Goal: Use online tool/utility: Utilize a website feature to perform a specific function

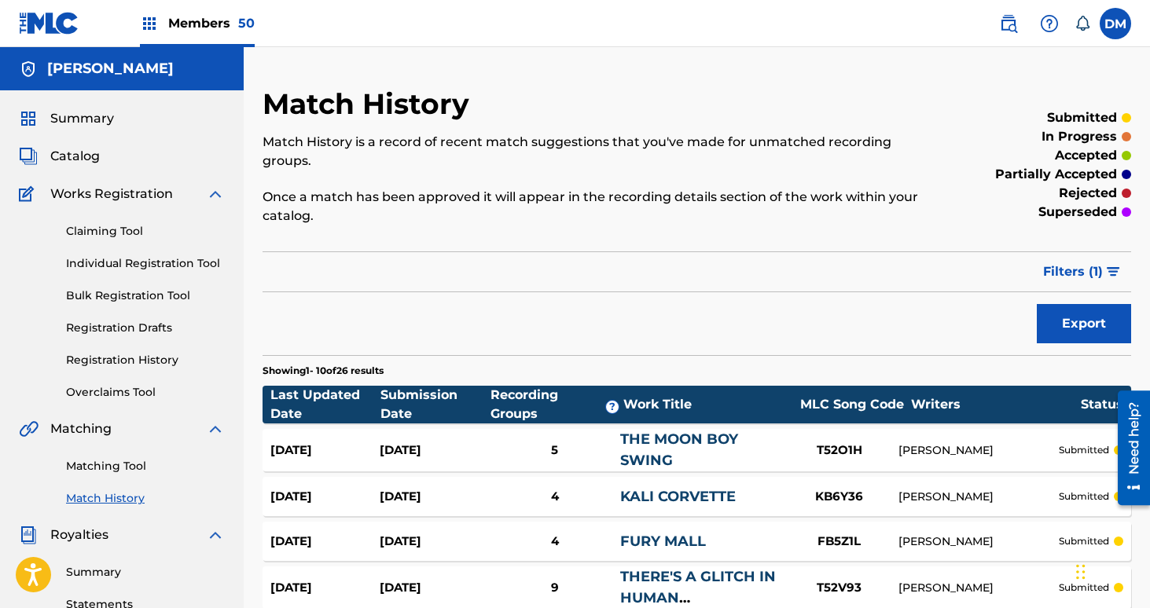
click at [229, 23] on span "Members 50" at bounding box center [211, 23] width 86 height 18
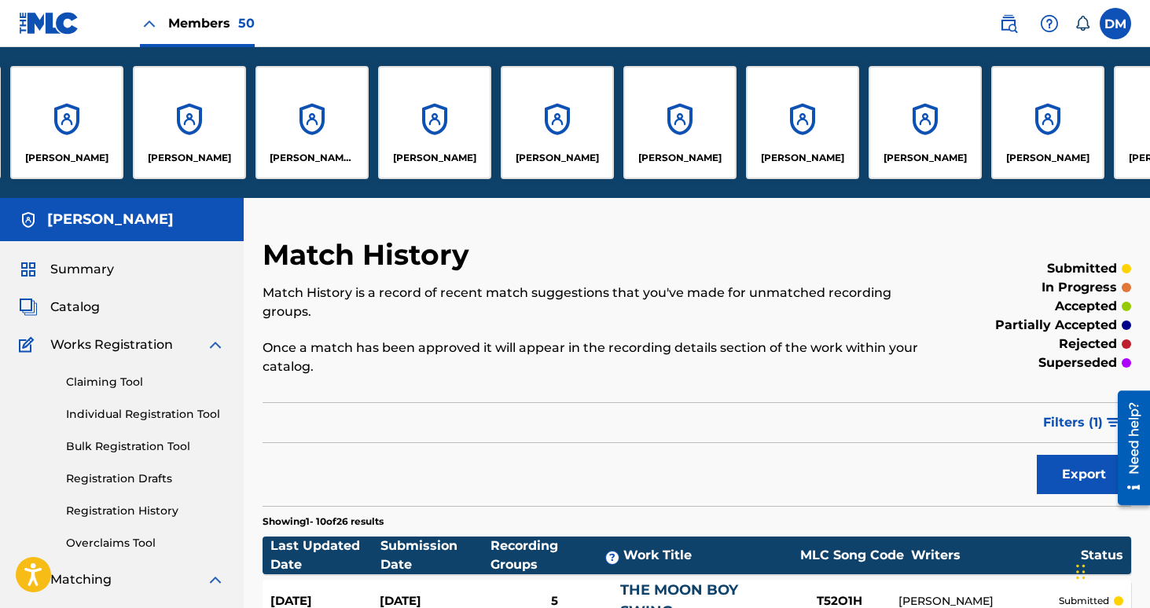
scroll to position [0, 2586]
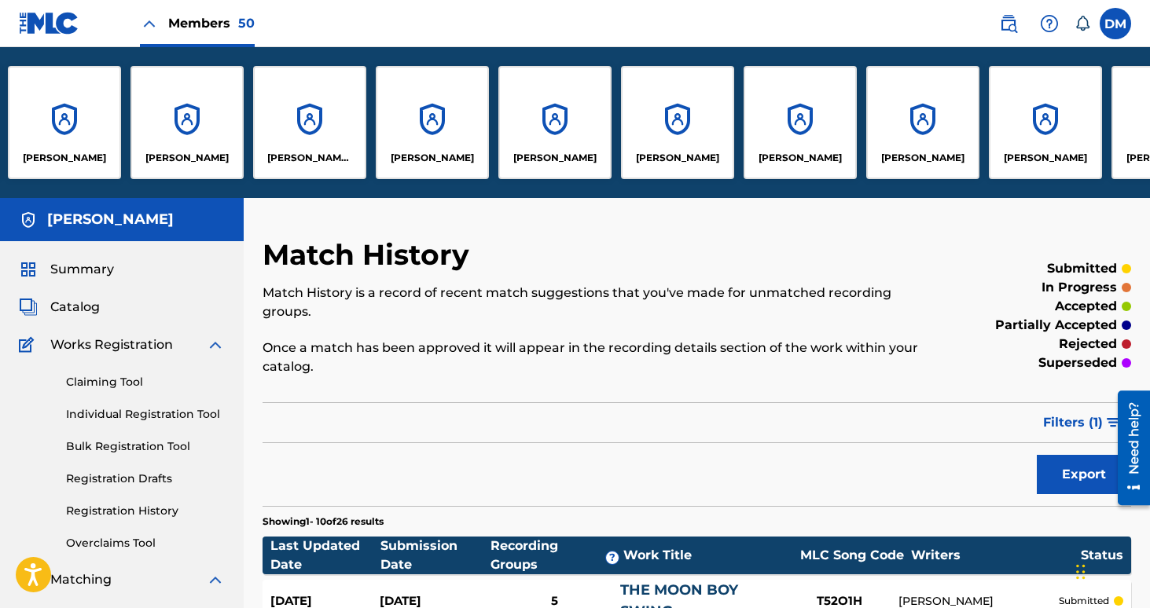
click at [686, 143] on div "[PERSON_NAME]" at bounding box center [677, 122] width 113 height 113
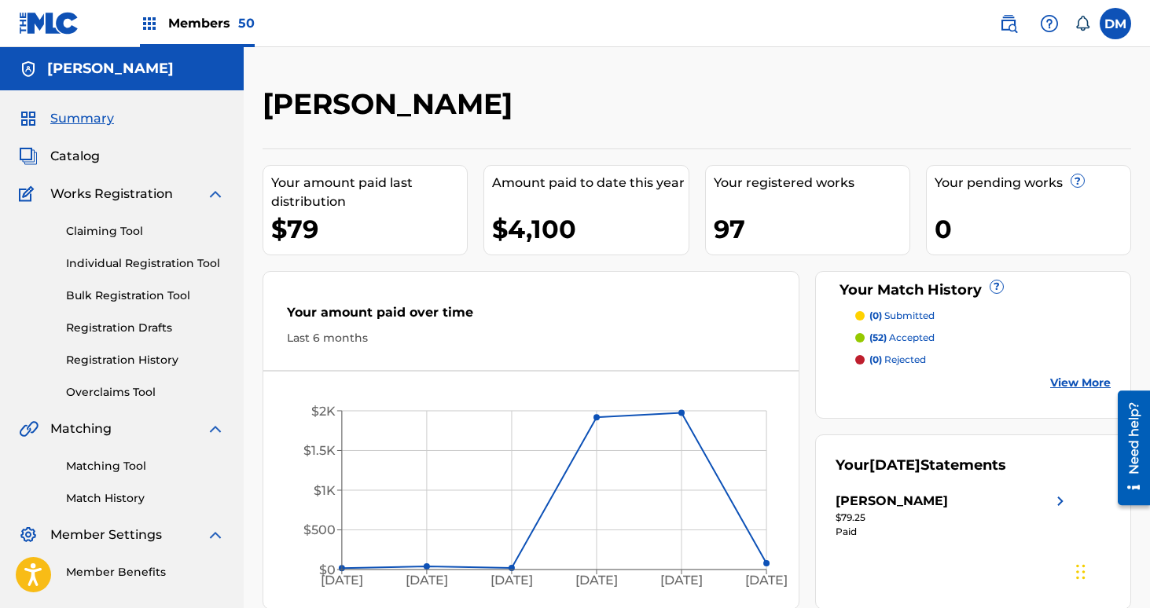
click at [204, 33] on div "Members 50" at bounding box center [197, 23] width 115 height 46
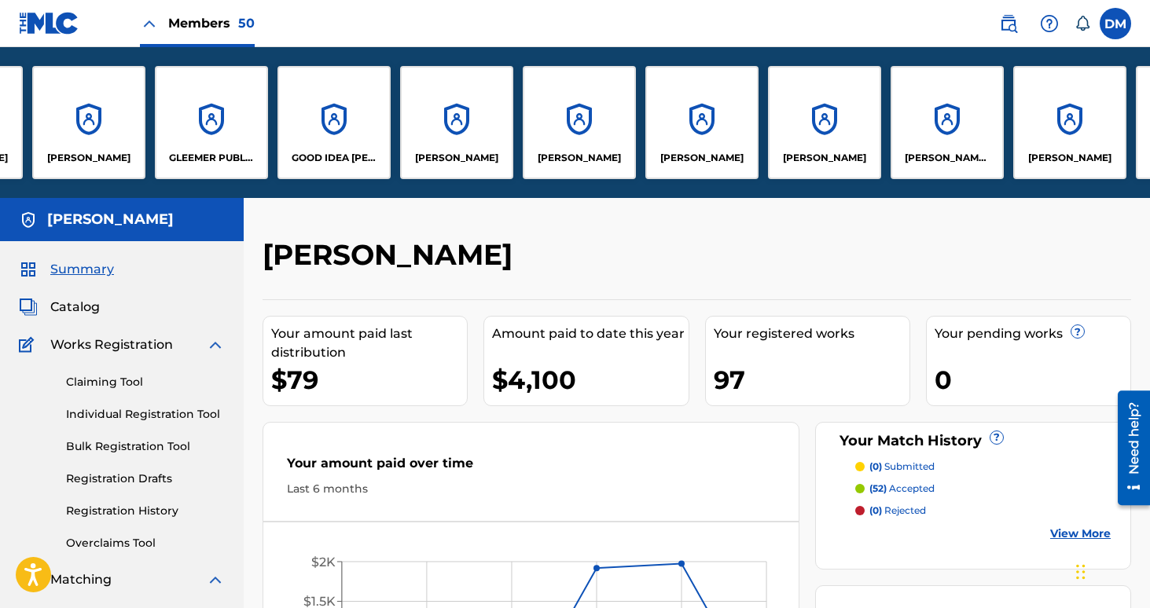
scroll to position [0, 1837]
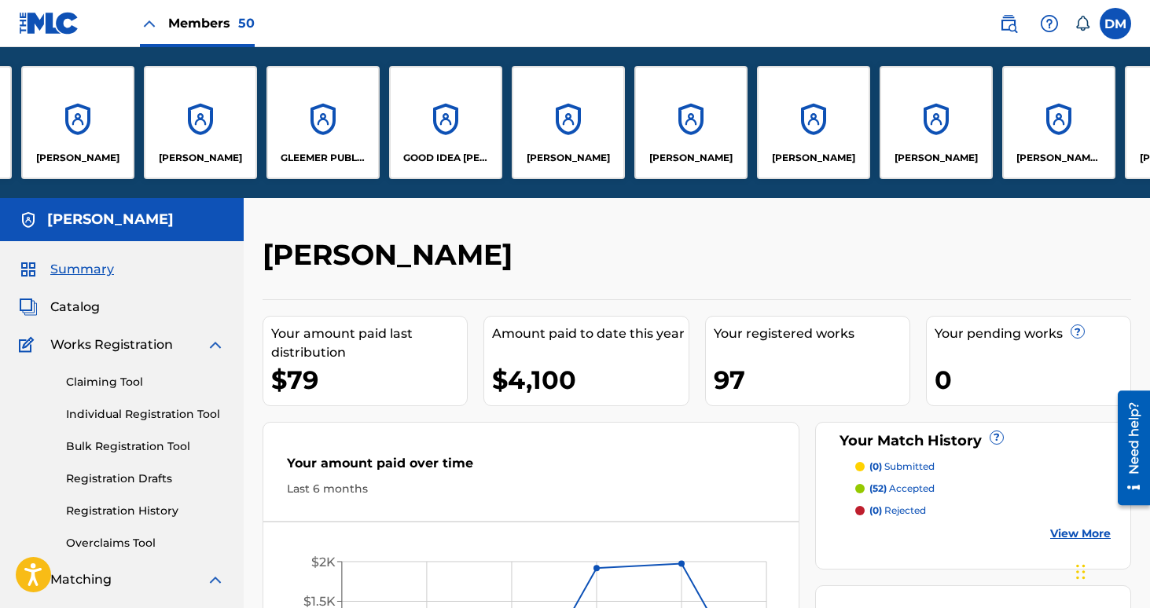
click at [342, 123] on div "GLEEMER PUBLISHING" at bounding box center [322, 122] width 113 height 113
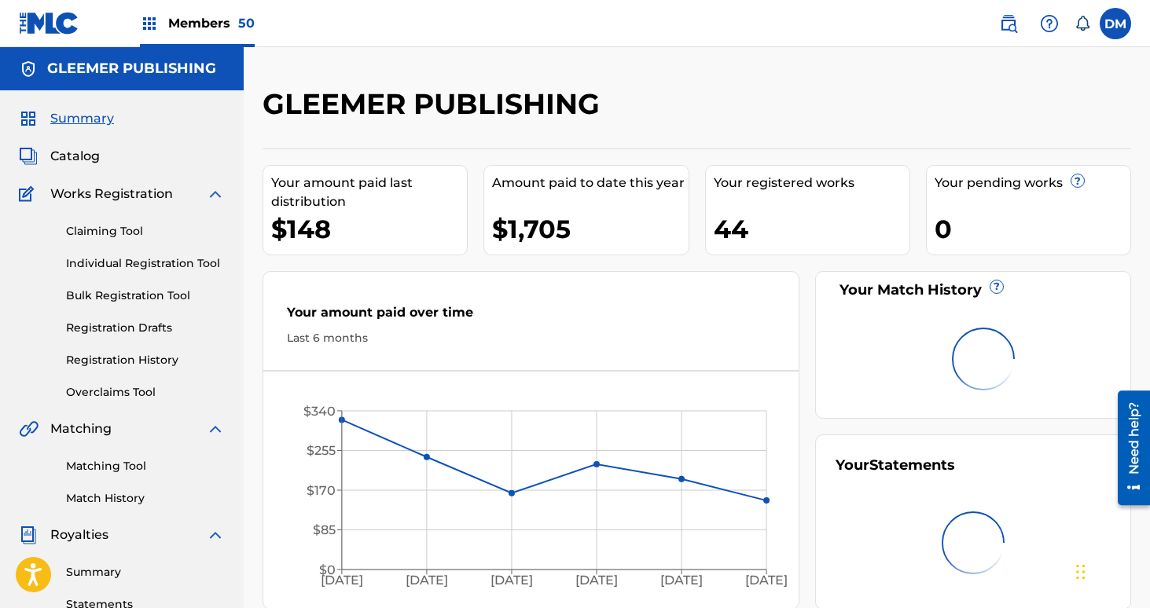
click at [130, 463] on link "Matching Tool" at bounding box center [145, 466] width 159 height 17
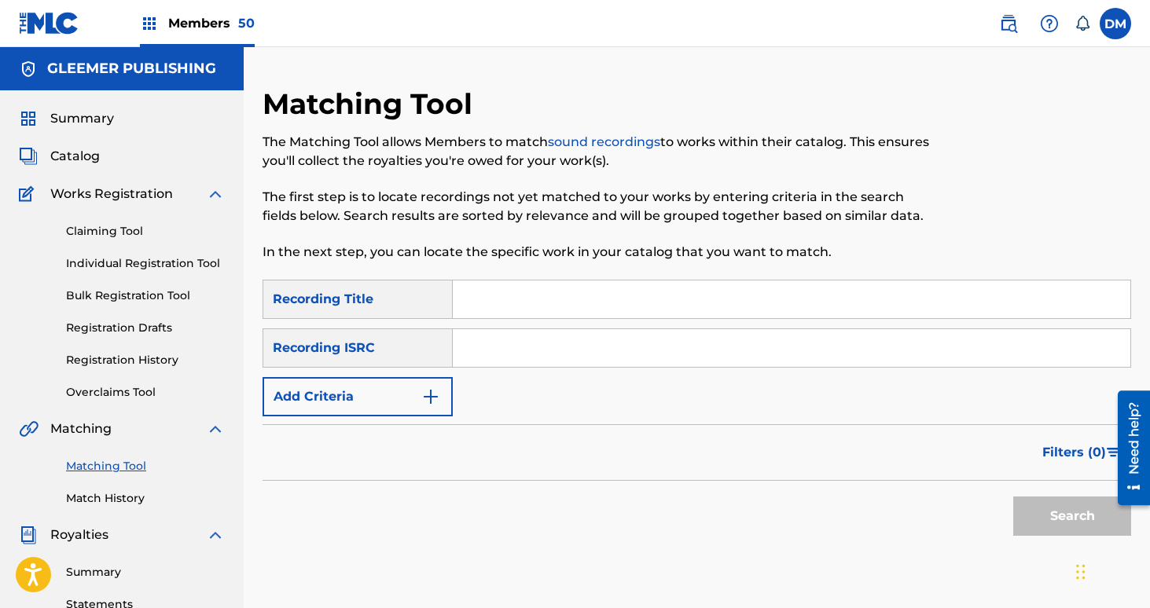
click at [417, 400] on button "Add Criteria" at bounding box center [358, 396] width 190 height 39
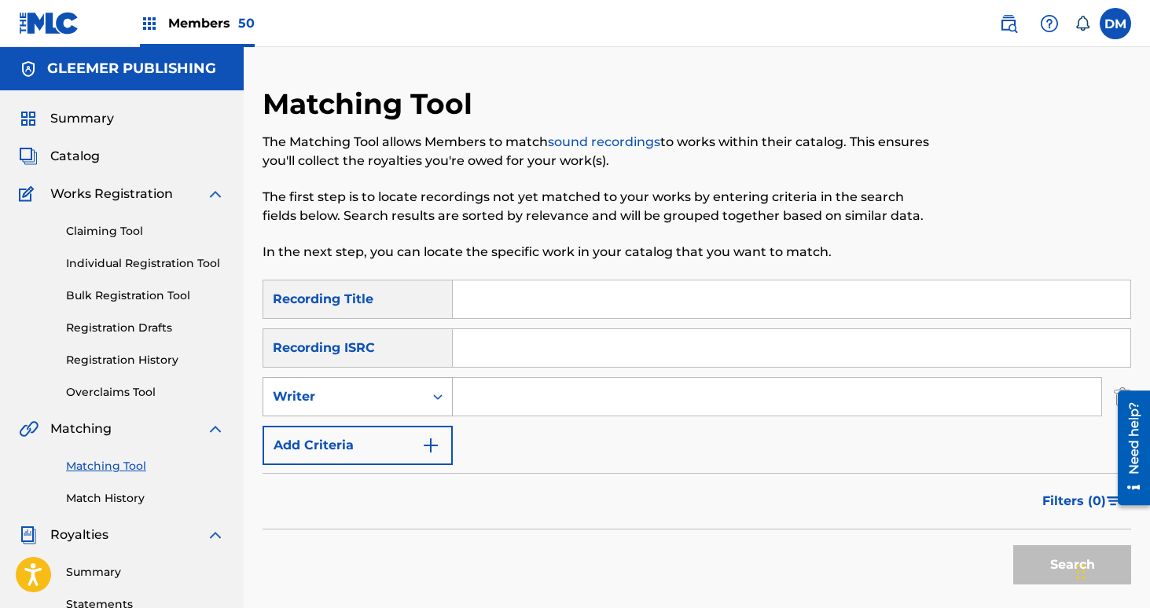
click at [406, 398] on div "Writer" at bounding box center [343, 397] width 141 height 19
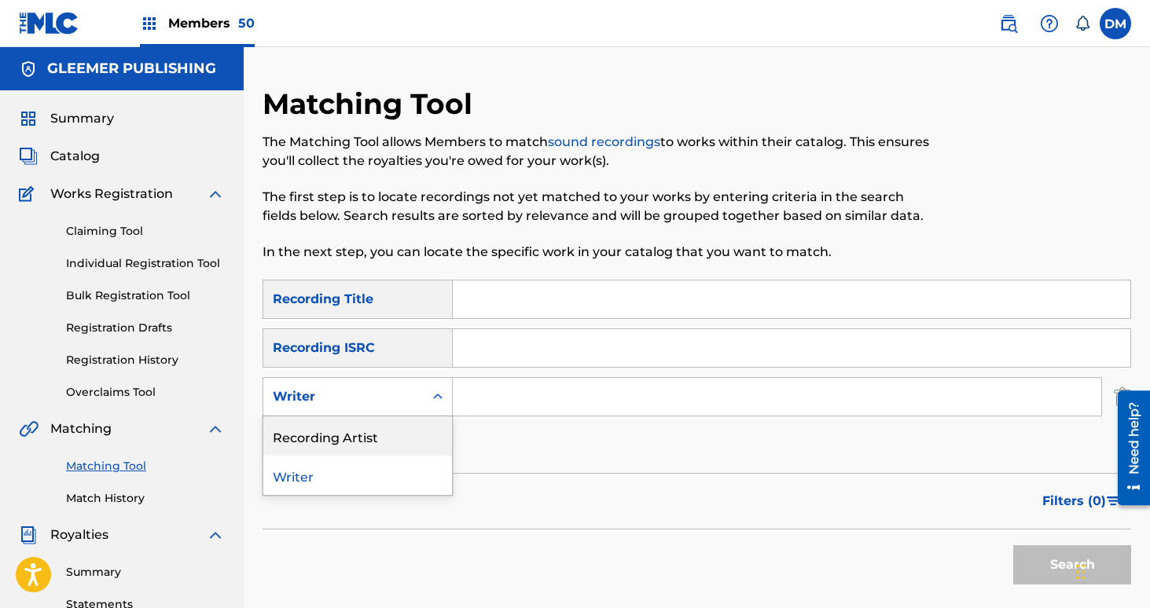
click at [398, 423] on div "Recording Artist" at bounding box center [357, 436] width 189 height 39
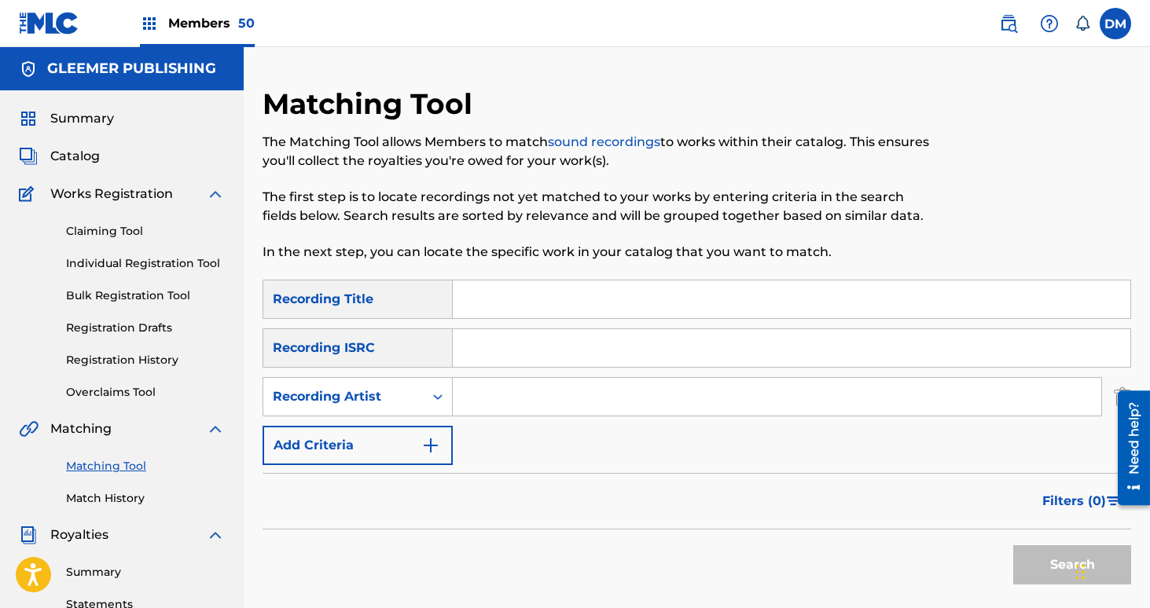
click at [535, 406] on input "Search Form" at bounding box center [777, 397] width 648 height 38
type input "gleemer"
click at [1013, 546] on button "Search" at bounding box center [1072, 565] width 118 height 39
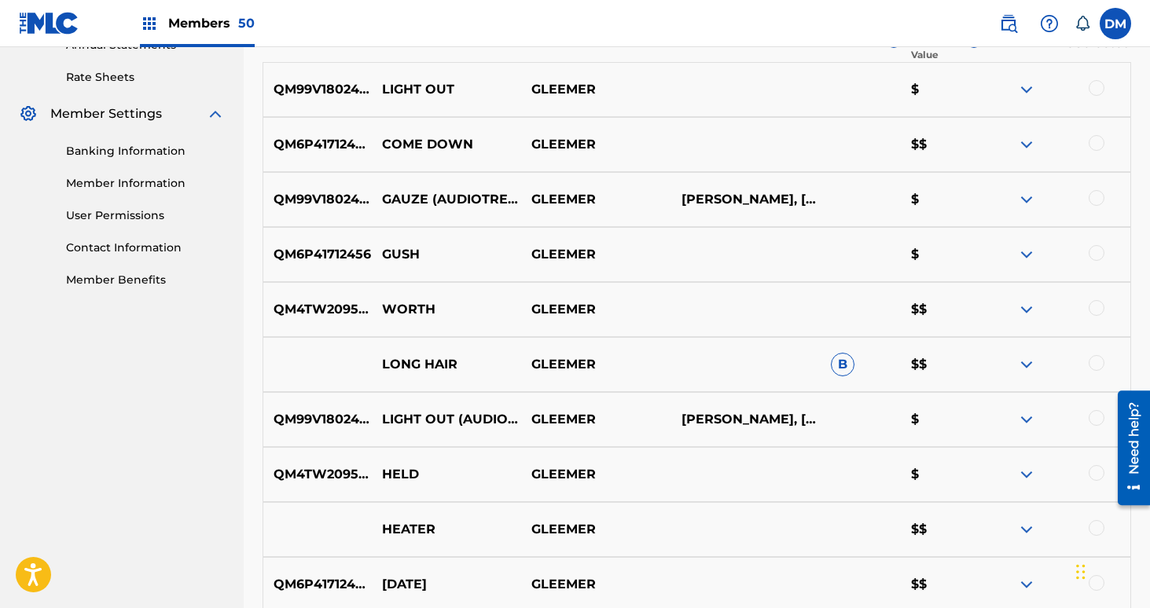
scroll to position [604, 0]
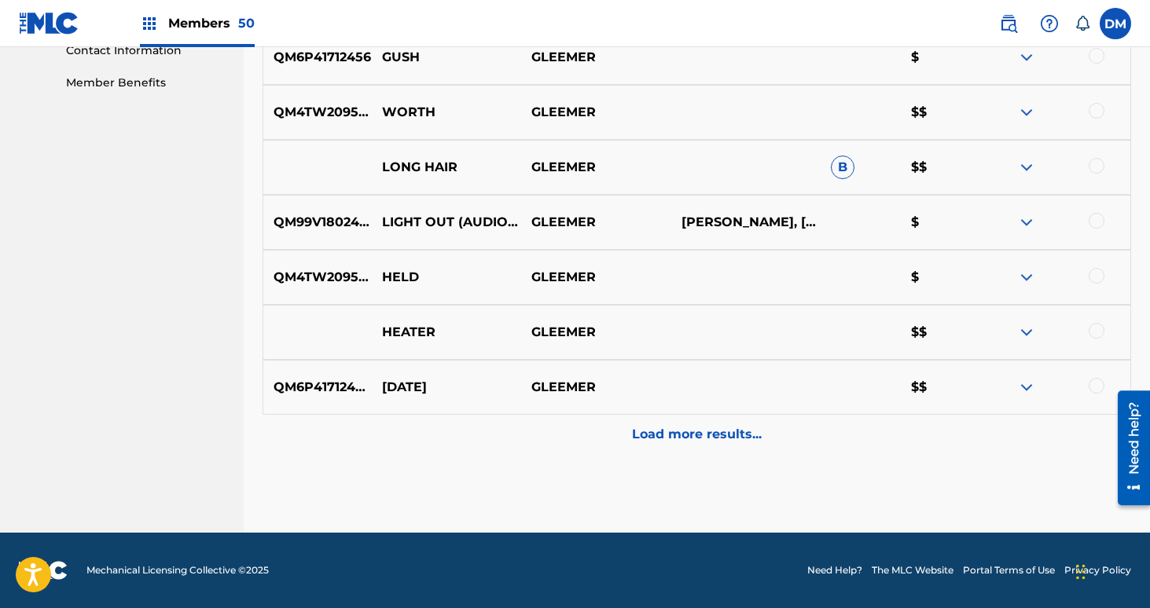
click at [631, 432] on div "Load more results..." at bounding box center [697, 434] width 869 height 39
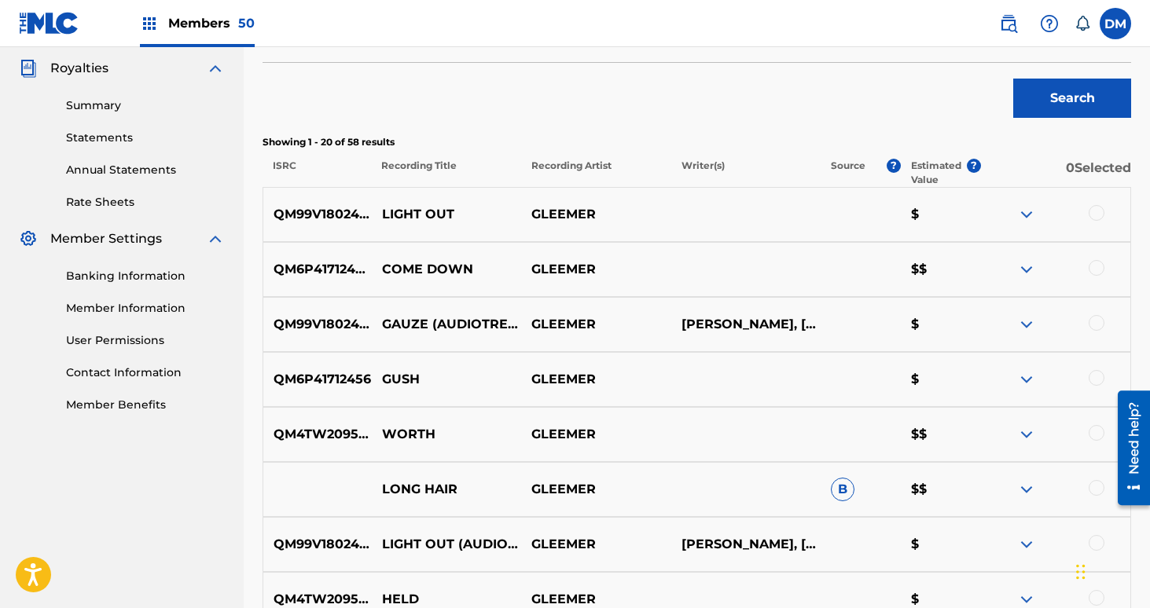
scroll to position [264, 0]
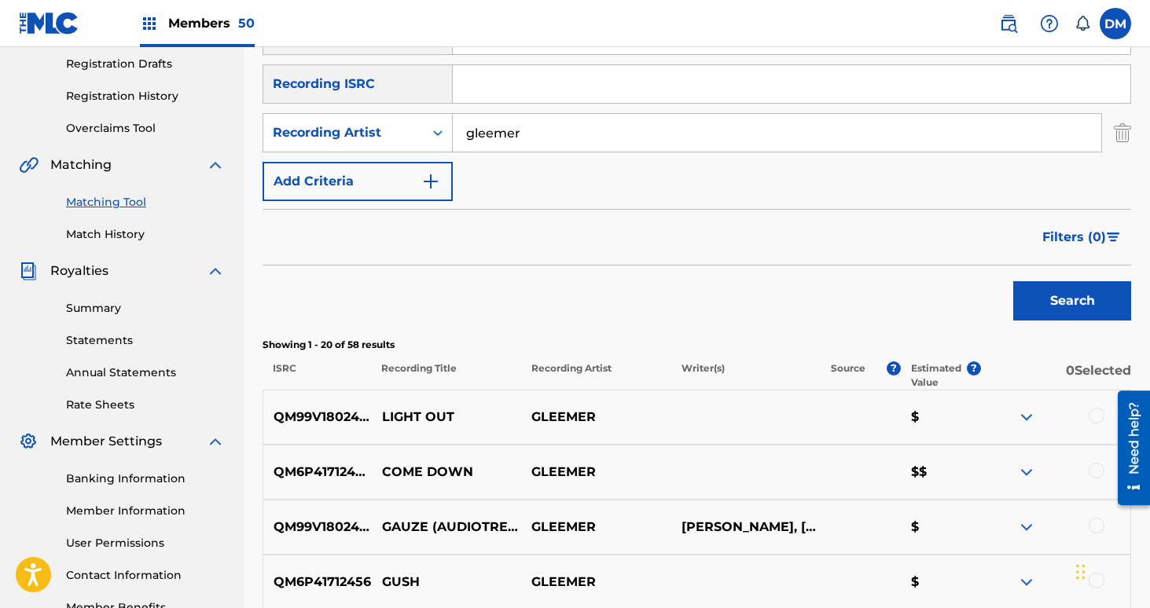
click at [1068, 246] on span "Filters ( 0 )" at bounding box center [1074, 237] width 64 height 19
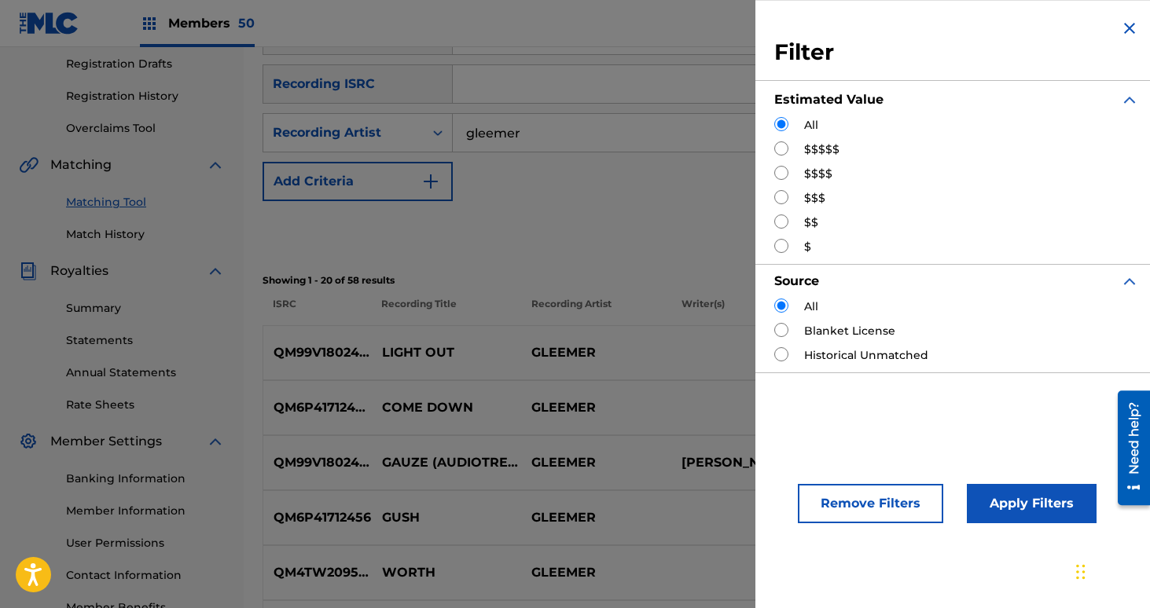
click at [784, 198] on input "Search Form" at bounding box center [781, 197] width 14 height 14
radio input "true"
click at [1008, 504] on button "Apply Filters" at bounding box center [1032, 503] width 130 height 39
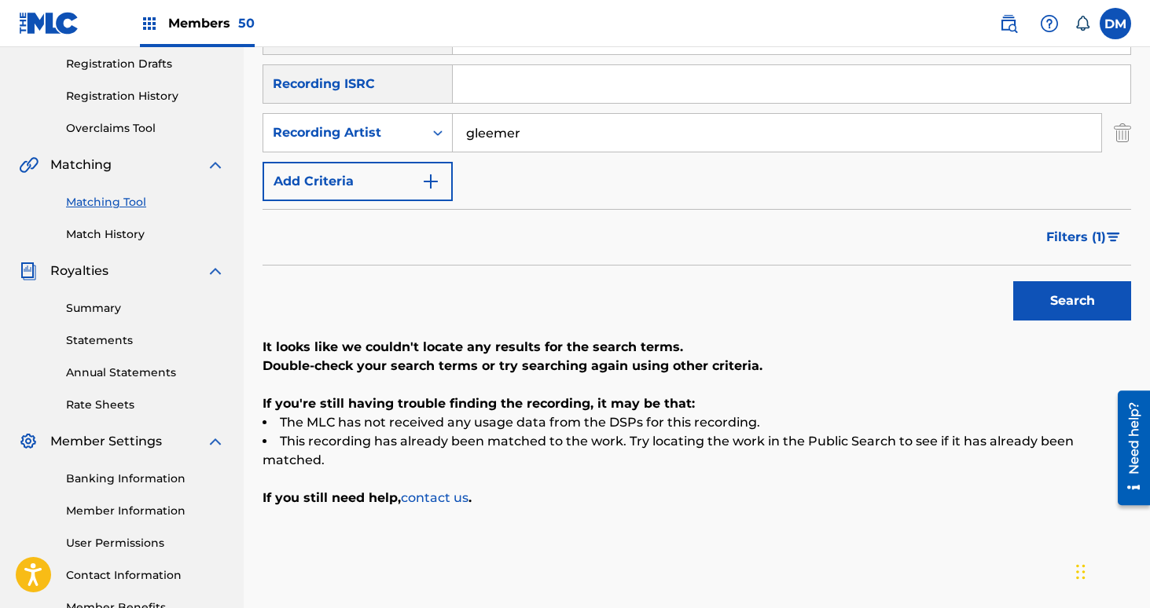
scroll to position [271, 0]
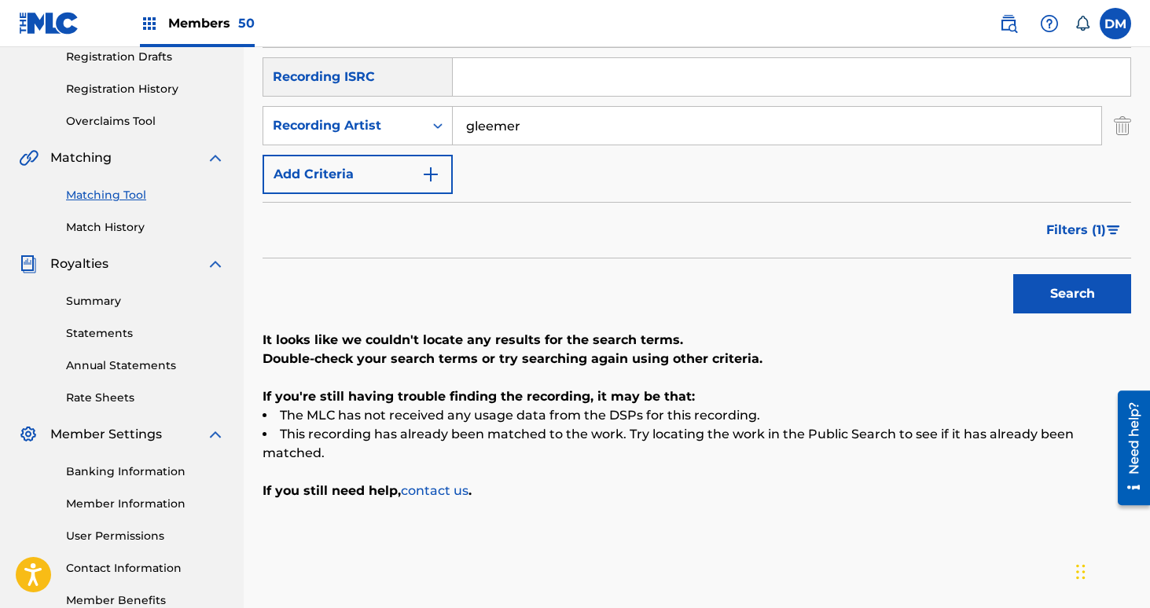
click at [1090, 237] on span "Filters ( 1 )" at bounding box center [1076, 230] width 60 height 19
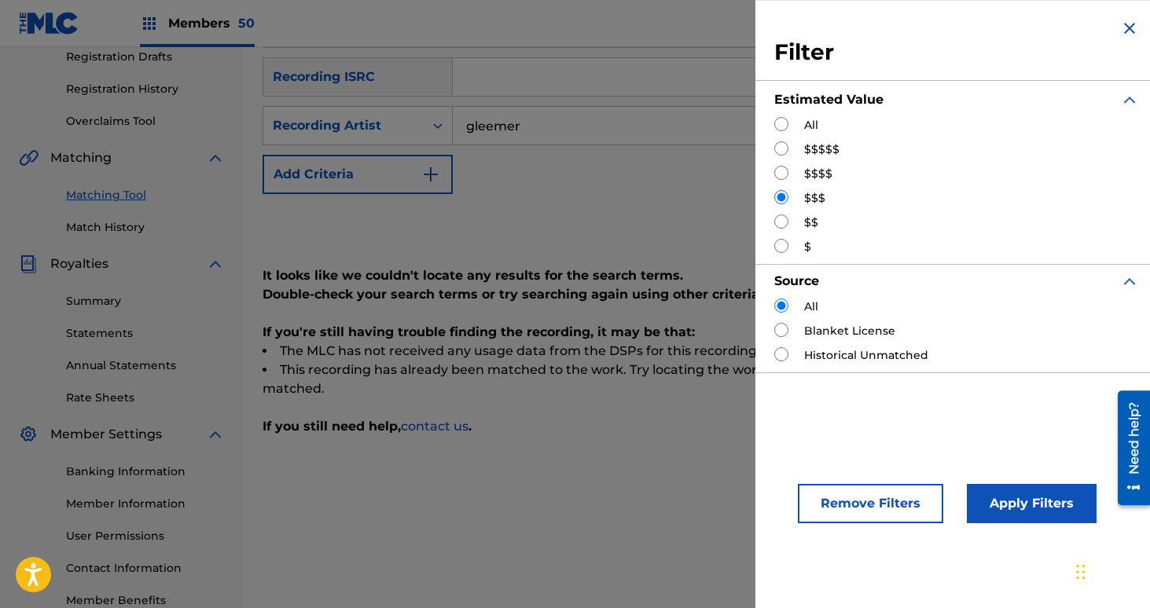
click at [788, 176] on div "$$$$" at bounding box center [956, 174] width 365 height 17
click at [782, 172] on input "Search Form" at bounding box center [781, 173] width 14 height 14
radio input "true"
click at [1025, 504] on button "Apply Filters" at bounding box center [1032, 503] width 130 height 39
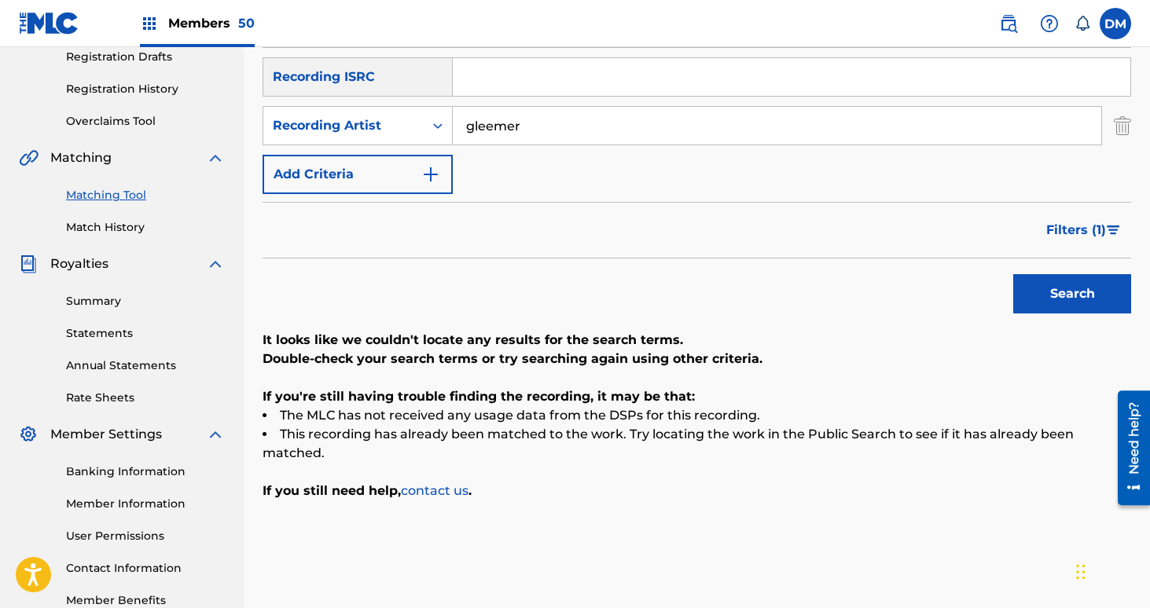
click at [1086, 239] on span "Filters ( 1 )" at bounding box center [1076, 230] width 60 height 19
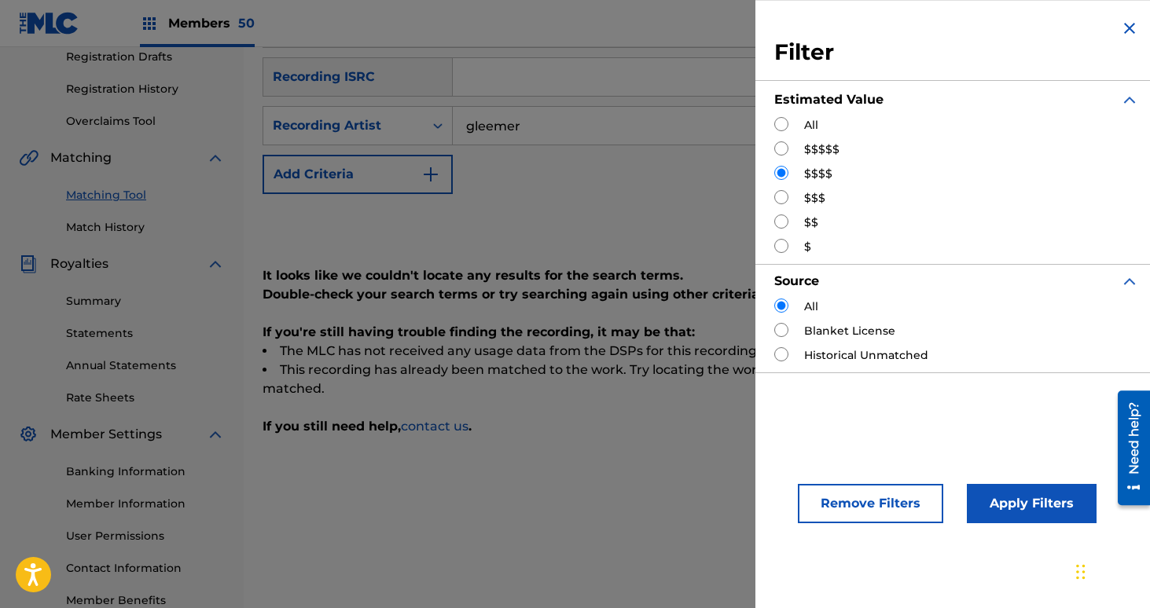
click at [783, 150] on input "Search Form" at bounding box center [781, 148] width 14 height 14
radio input "true"
click at [1014, 509] on button "Apply Filters" at bounding box center [1032, 503] width 130 height 39
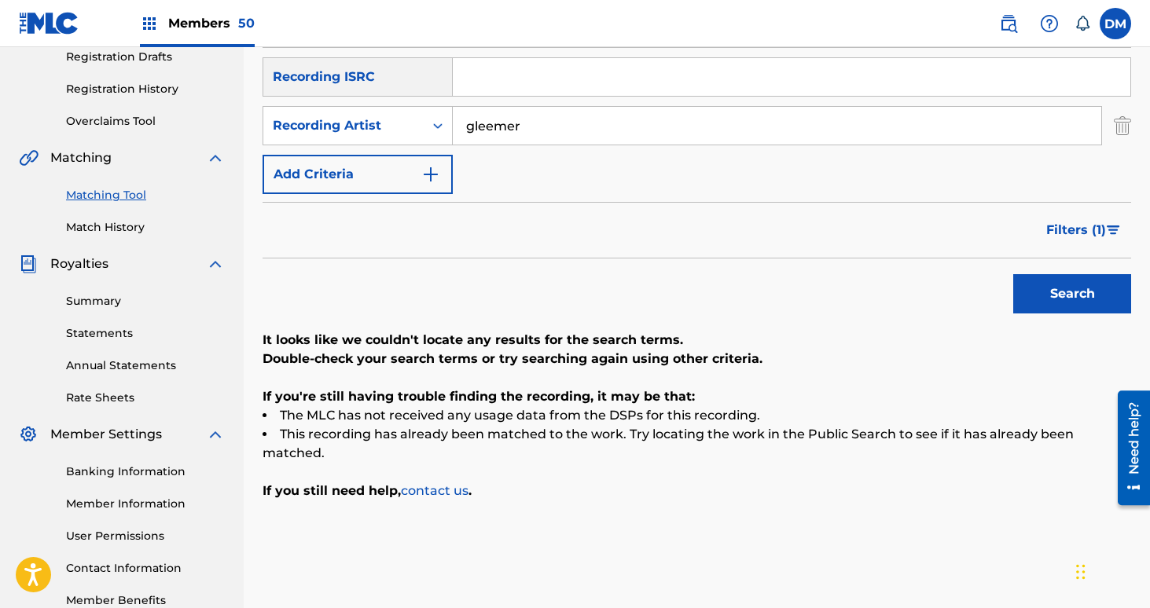
click at [1084, 234] on span "Filters ( 1 )" at bounding box center [1076, 230] width 60 height 19
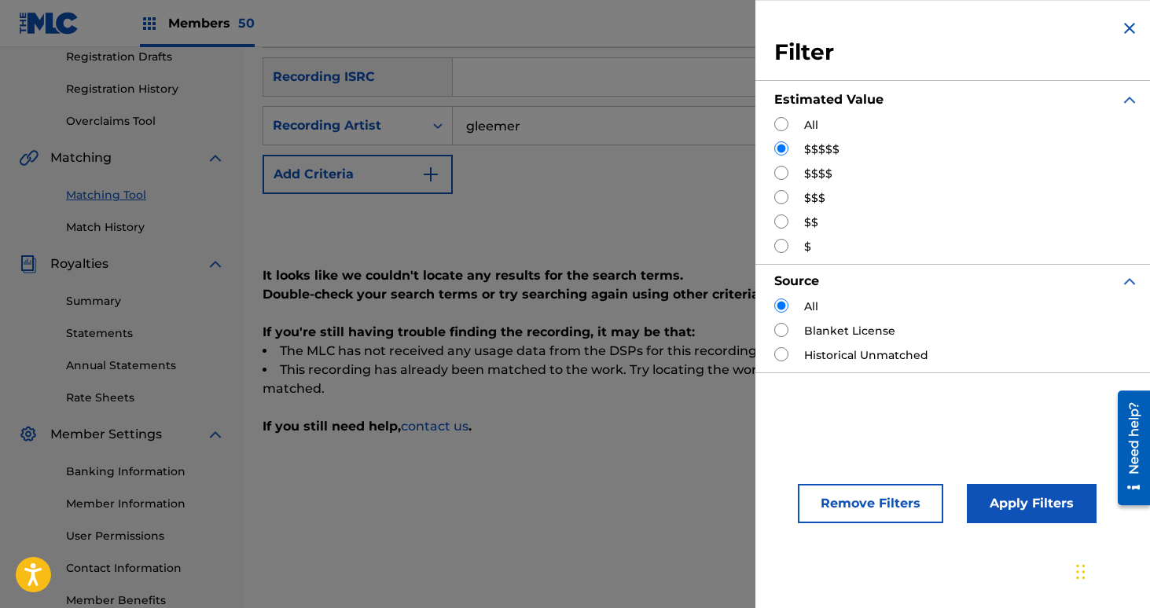
click at [784, 119] on input "Search Form" at bounding box center [781, 124] width 14 height 14
radio input "true"
click at [1052, 516] on button "Apply Filters" at bounding box center [1032, 503] width 130 height 39
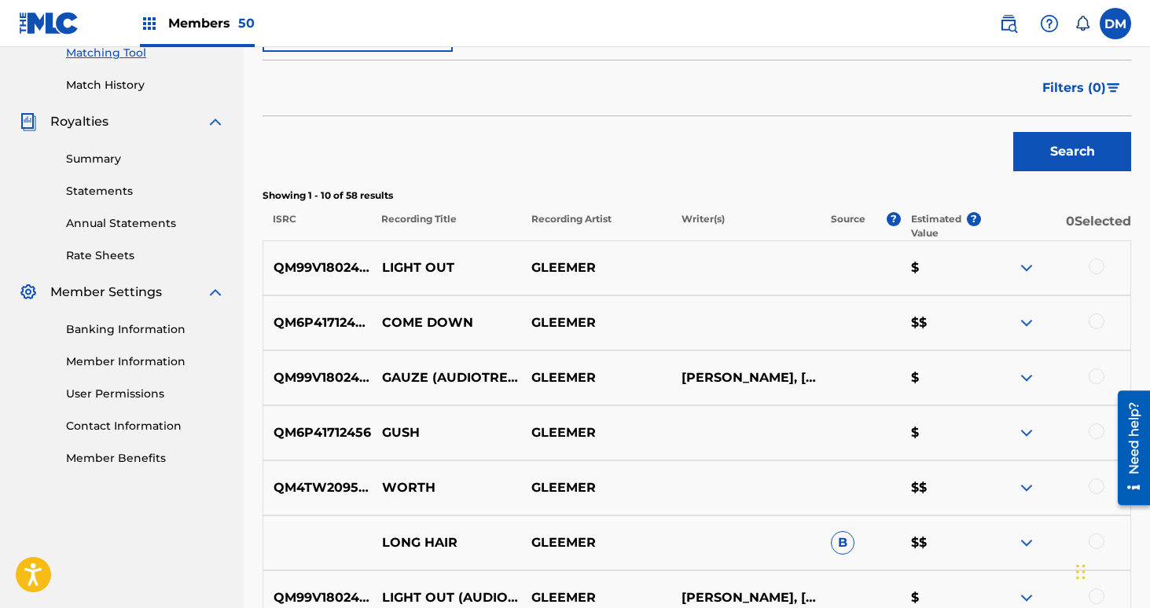
scroll to position [0, 0]
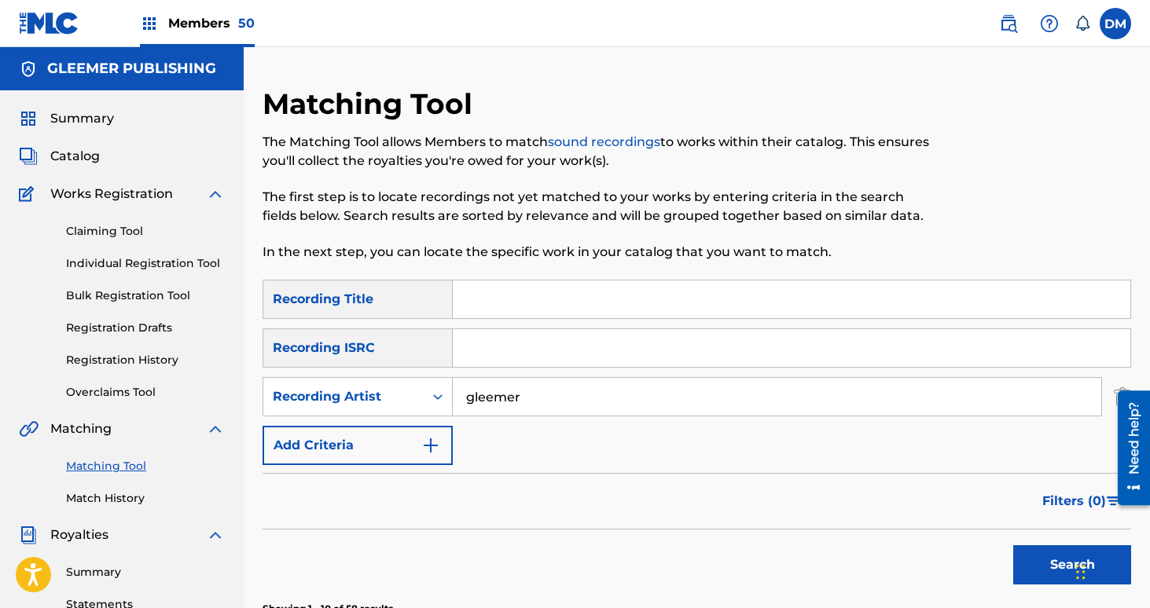
click at [174, 14] on span "Members 50" at bounding box center [211, 23] width 86 height 18
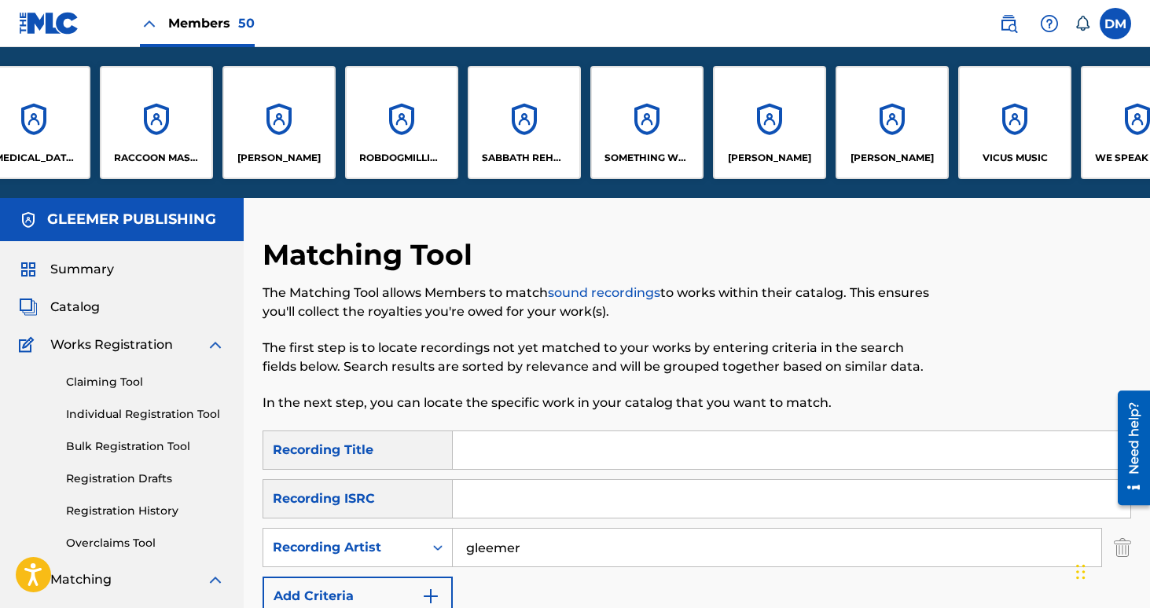
scroll to position [0, 5010]
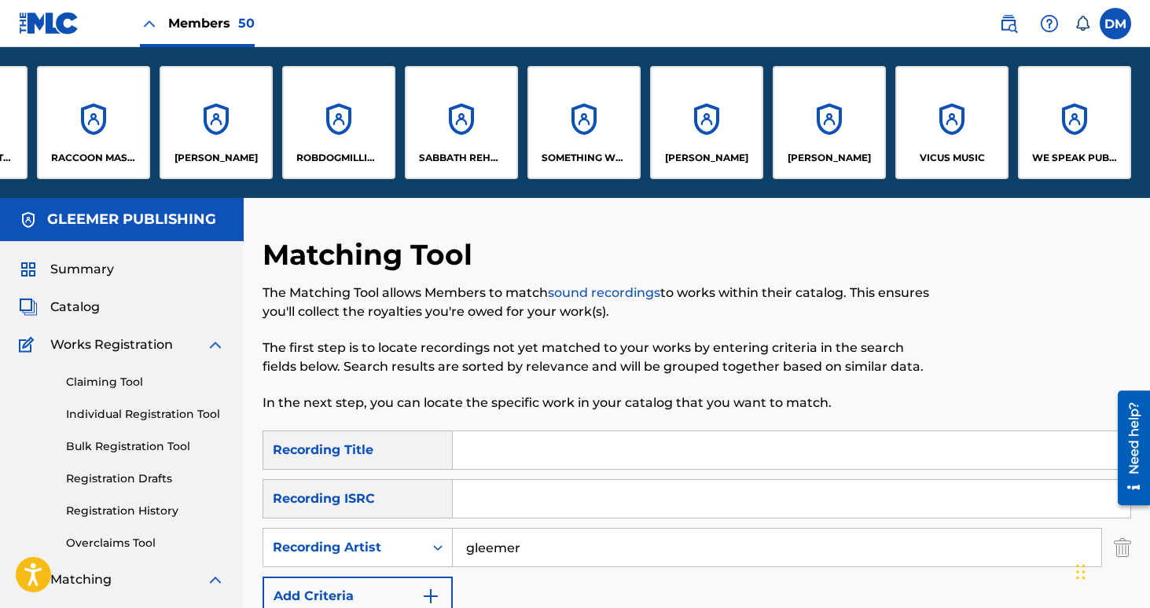
click at [935, 171] on div "VICUS MUSIC" at bounding box center [951, 122] width 113 height 113
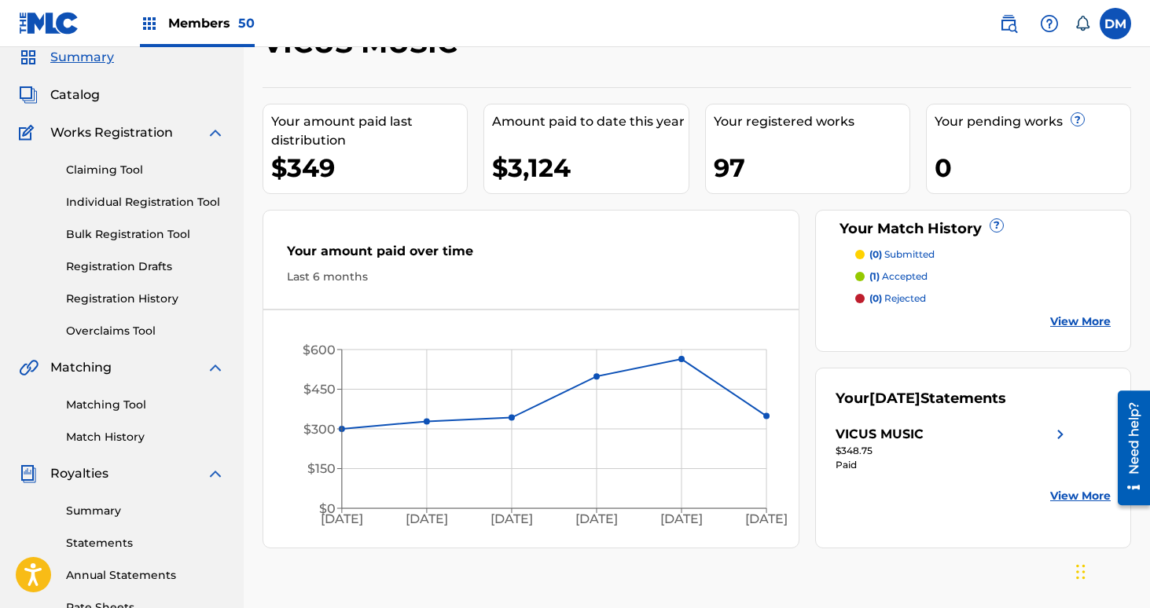
scroll to position [105, 0]
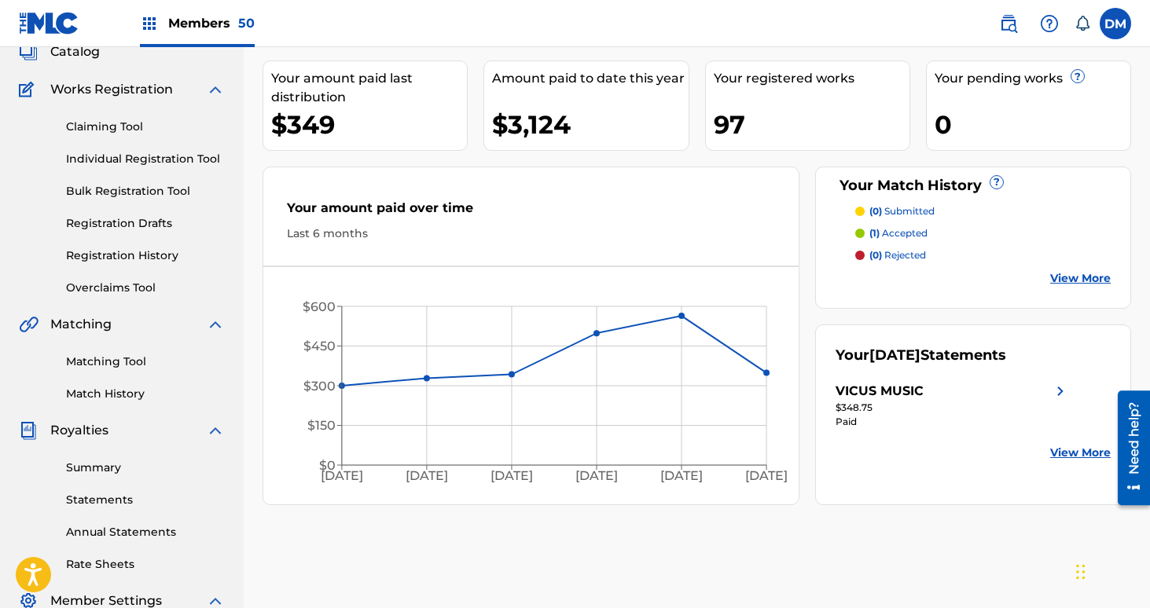
click at [128, 362] on link "Matching Tool" at bounding box center [145, 362] width 159 height 17
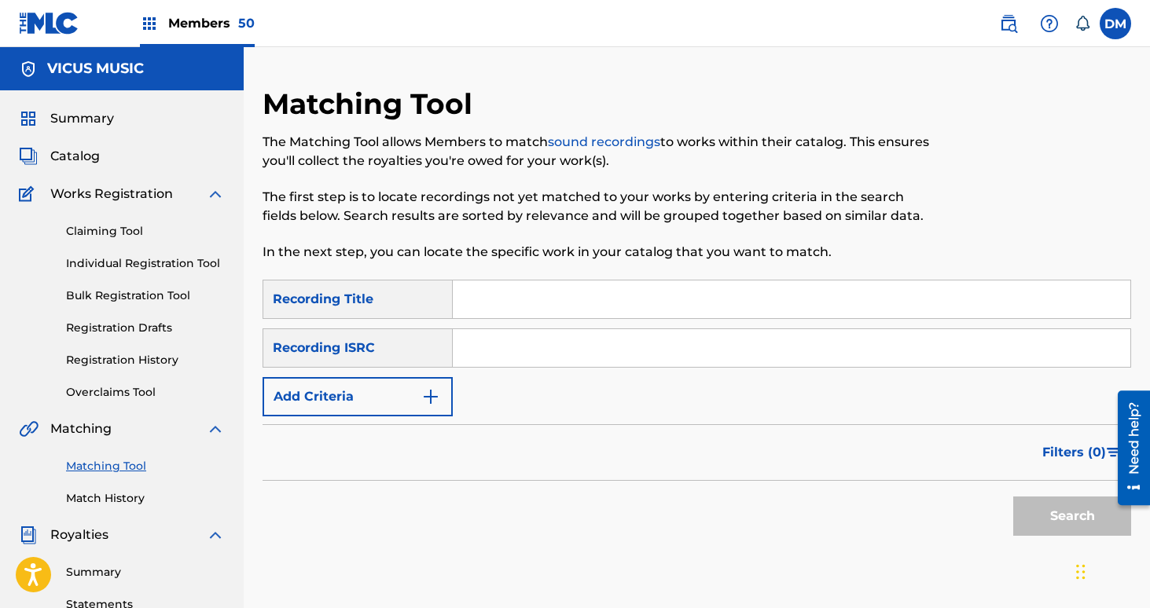
click at [378, 402] on button "Add Criteria" at bounding box center [358, 396] width 190 height 39
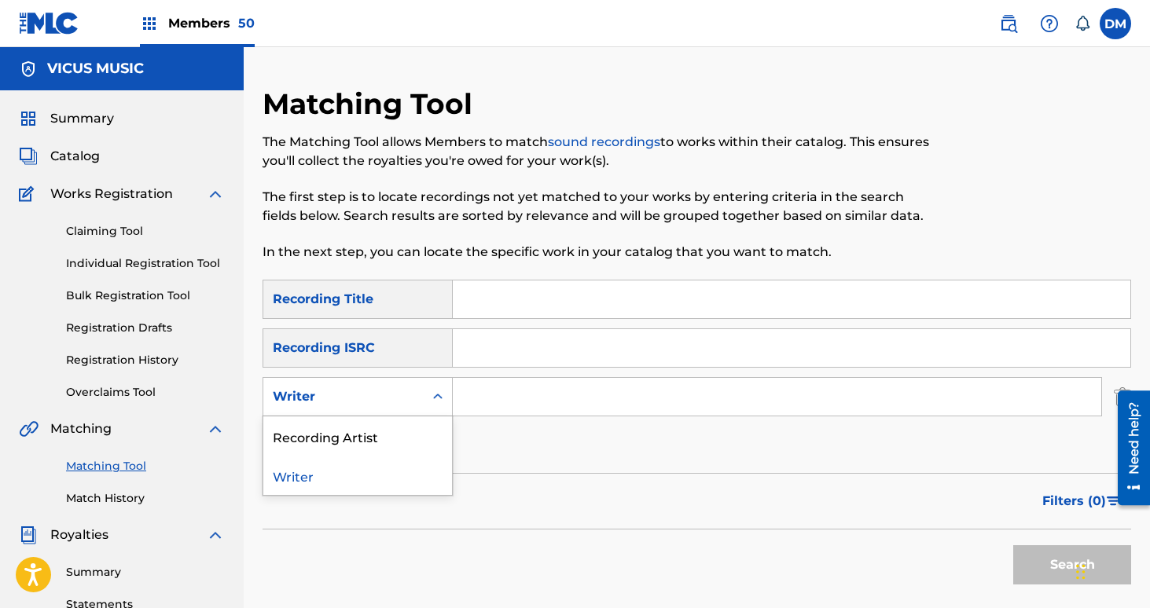
click at [375, 410] on div "Writer" at bounding box center [343, 397] width 160 height 30
click at [375, 433] on div "Recording Artist" at bounding box center [357, 436] width 189 height 39
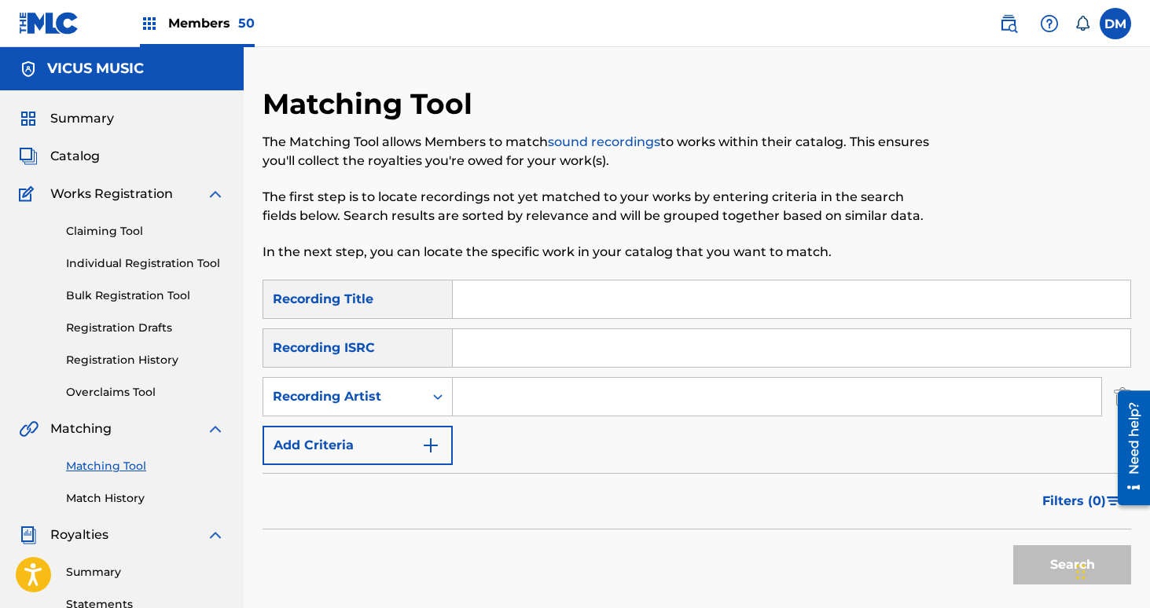
click at [485, 380] on input "Search Form" at bounding box center [777, 397] width 648 height 38
type input "Failure"
click at [1013, 546] on button "Search" at bounding box center [1072, 565] width 118 height 39
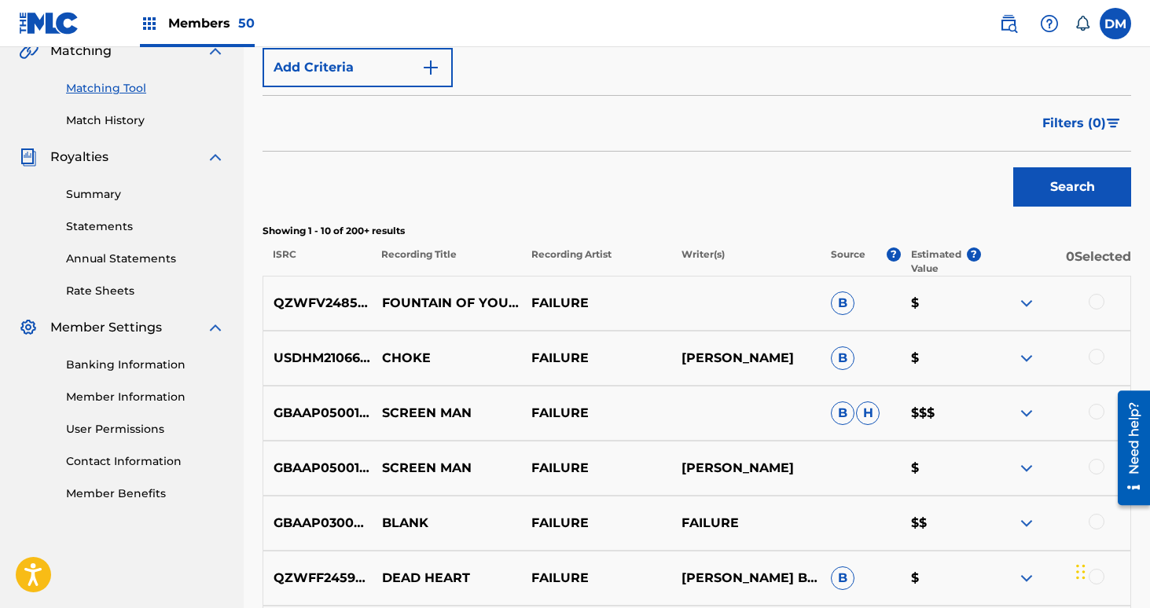
scroll to position [355, 0]
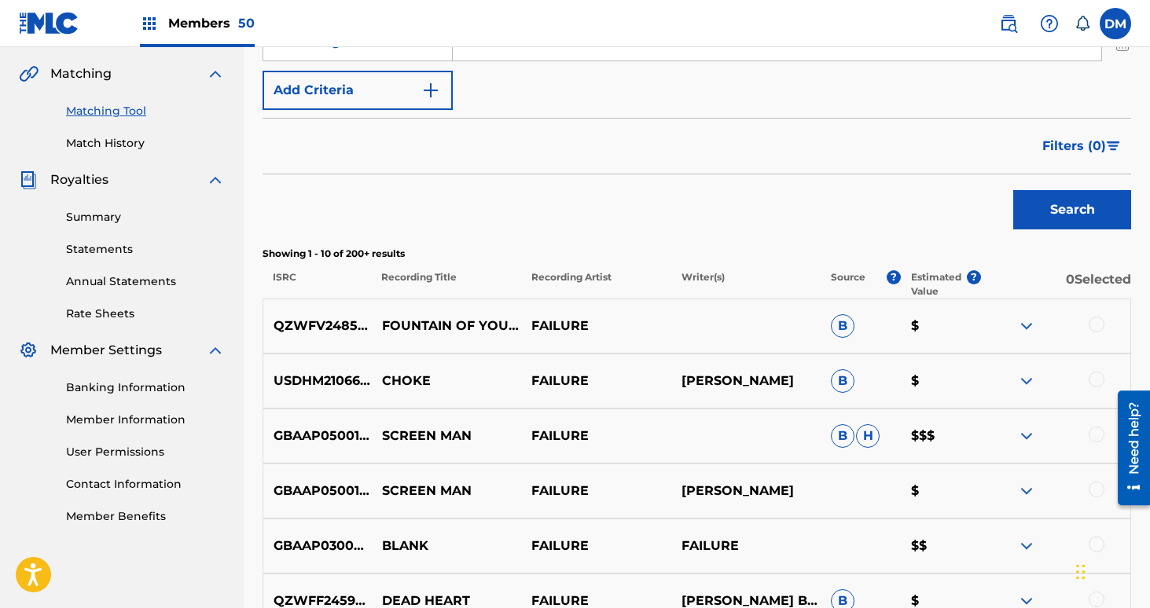
click at [1087, 149] on span "Filters ( 0 )" at bounding box center [1074, 146] width 64 height 19
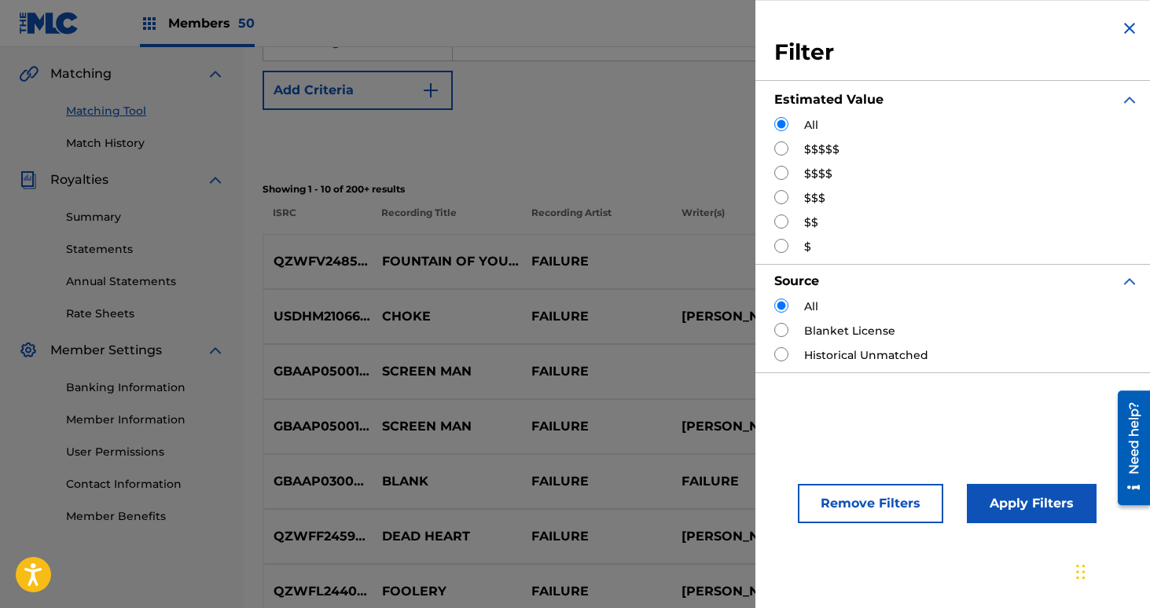
click at [783, 147] on input "Search Form" at bounding box center [781, 148] width 14 height 14
radio input "true"
click at [1015, 502] on button "Apply Filters" at bounding box center [1032, 503] width 130 height 39
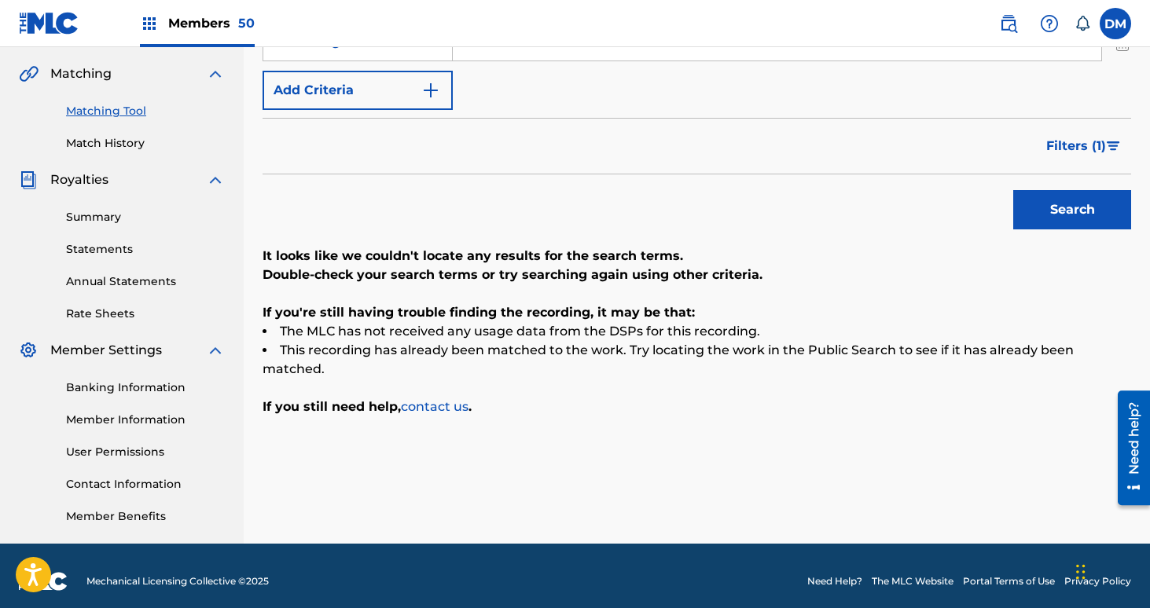
click at [1077, 148] on span "Filters ( 1 )" at bounding box center [1076, 146] width 60 height 19
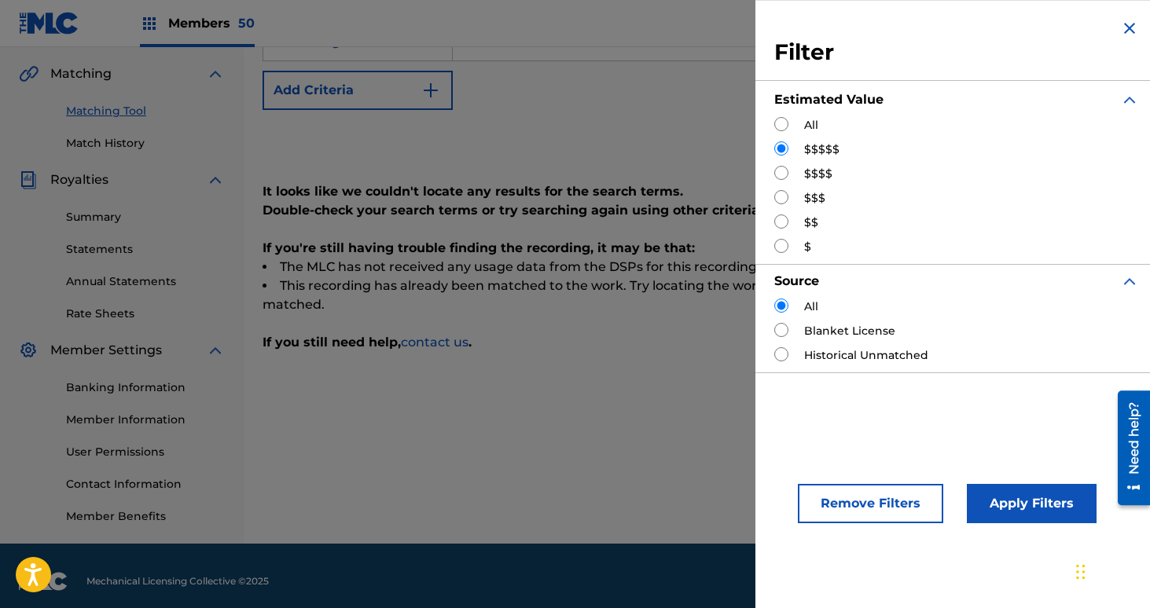
click at [781, 176] on input "Search Form" at bounding box center [781, 173] width 14 height 14
radio input "true"
click at [986, 495] on button "Apply Filters" at bounding box center [1032, 503] width 130 height 39
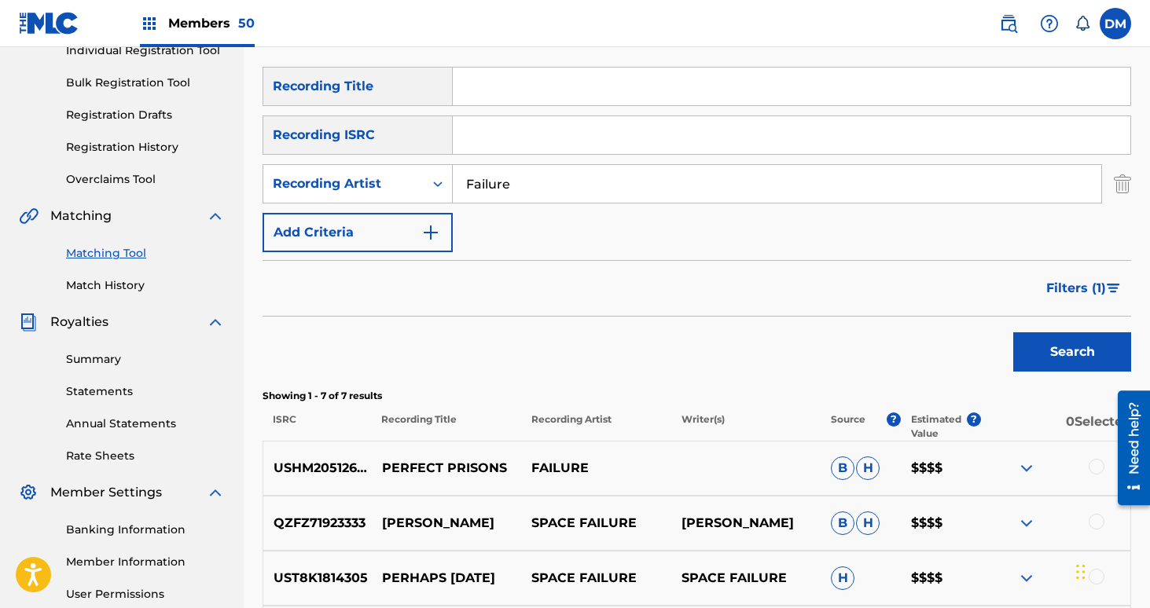
scroll to position [208, 0]
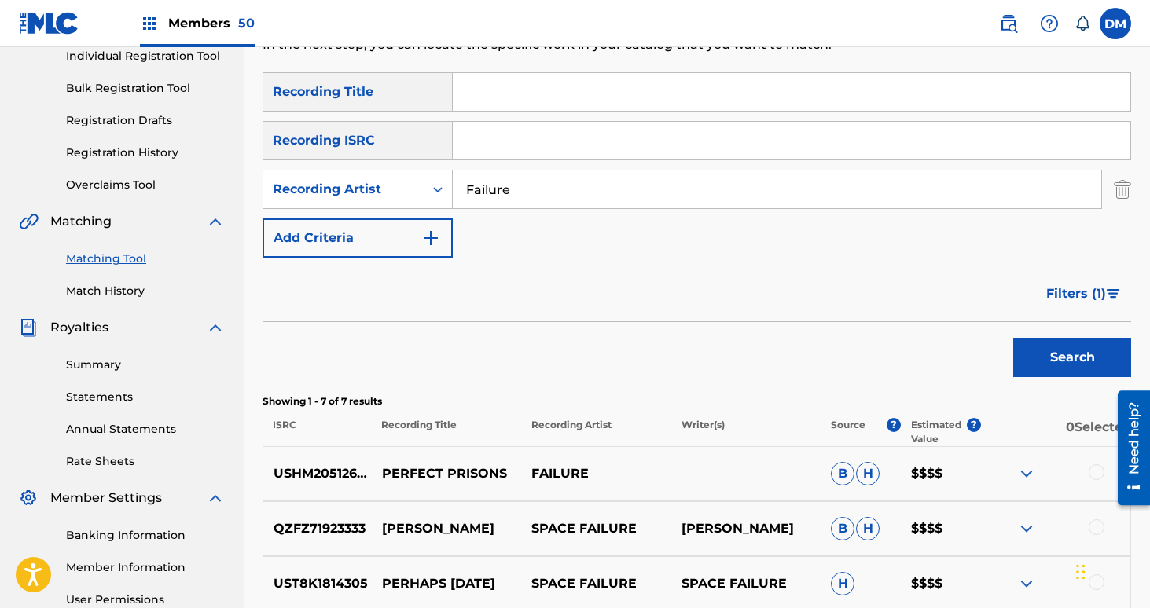
click at [1097, 476] on div at bounding box center [1097, 473] width 16 height 16
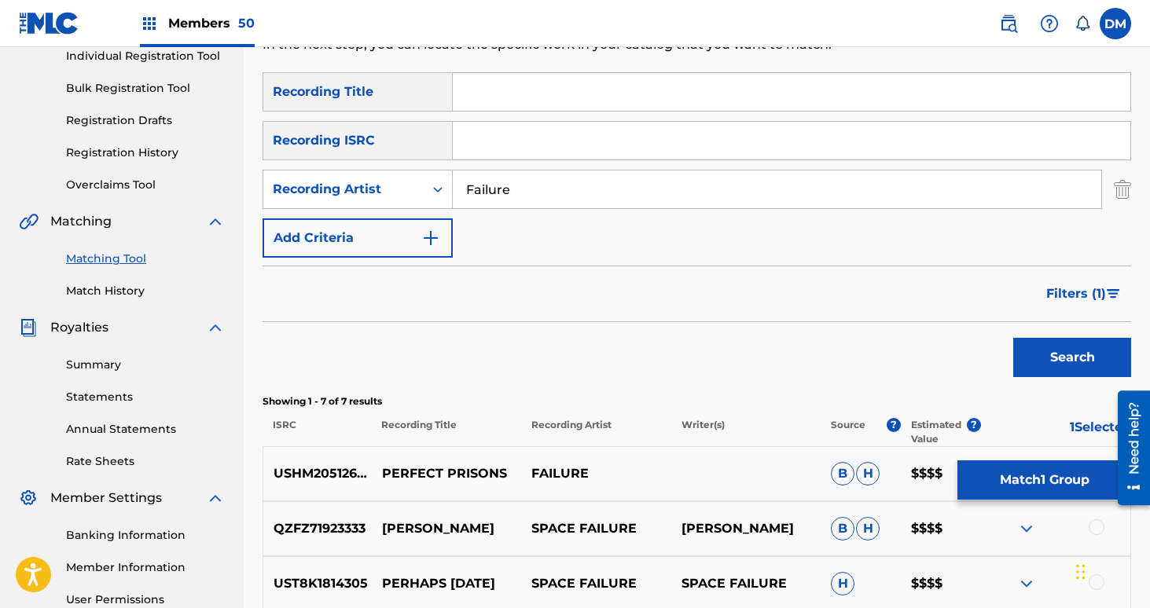
click at [1049, 483] on button "Match 1 Group" at bounding box center [1044, 480] width 174 height 39
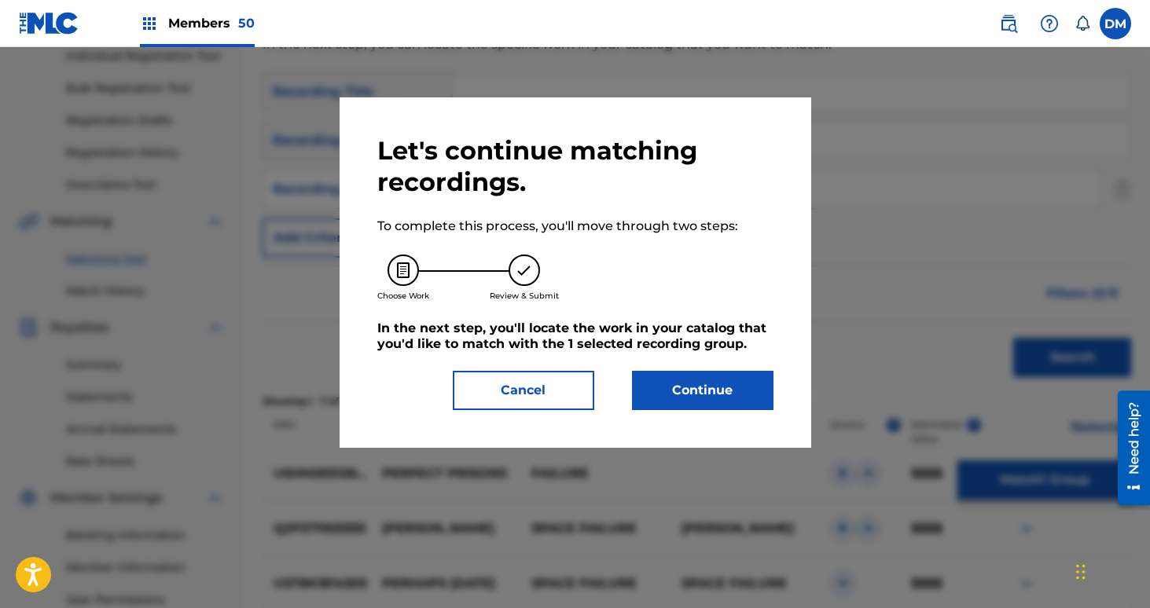
click at [726, 388] on button "Continue" at bounding box center [702, 390] width 141 height 39
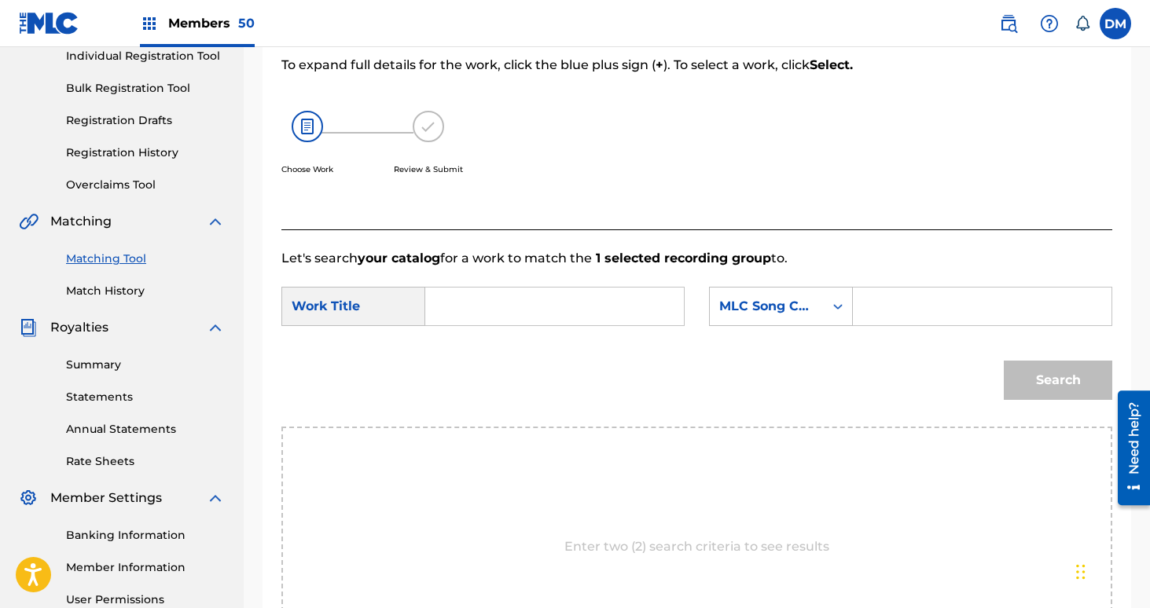
click at [539, 306] on input "Search Form" at bounding box center [555, 307] width 232 height 38
click at [465, 350] on div "perfec t prison" at bounding box center [452, 351] width 27 height 47
type input "perfect prison"
click at [781, 318] on div "MLC Song Code" at bounding box center [767, 307] width 114 height 30
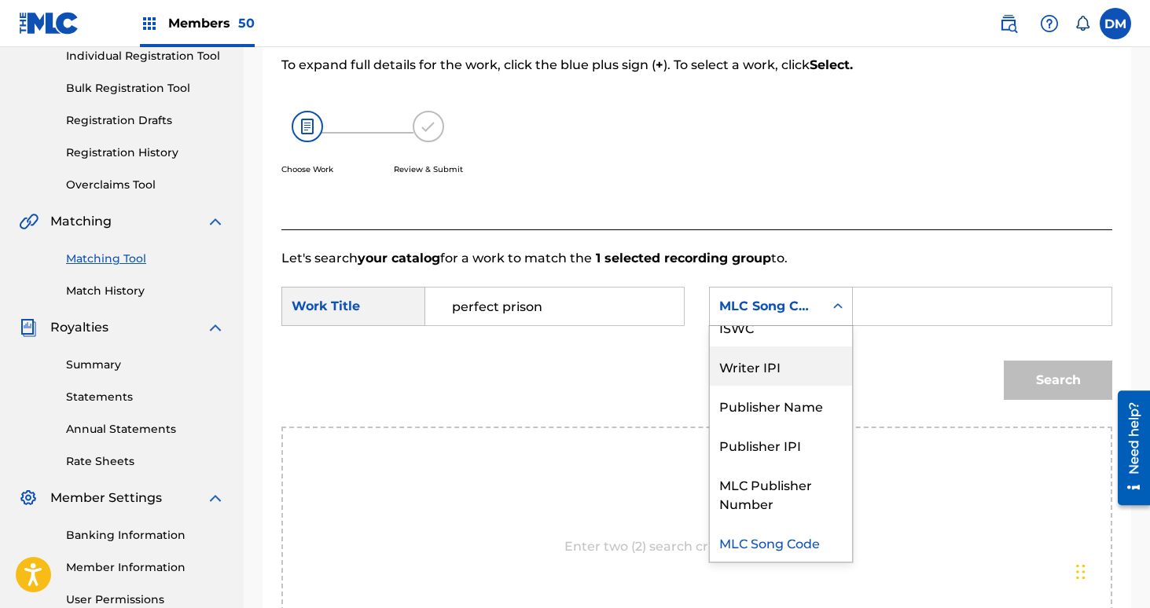
scroll to position [0, 0]
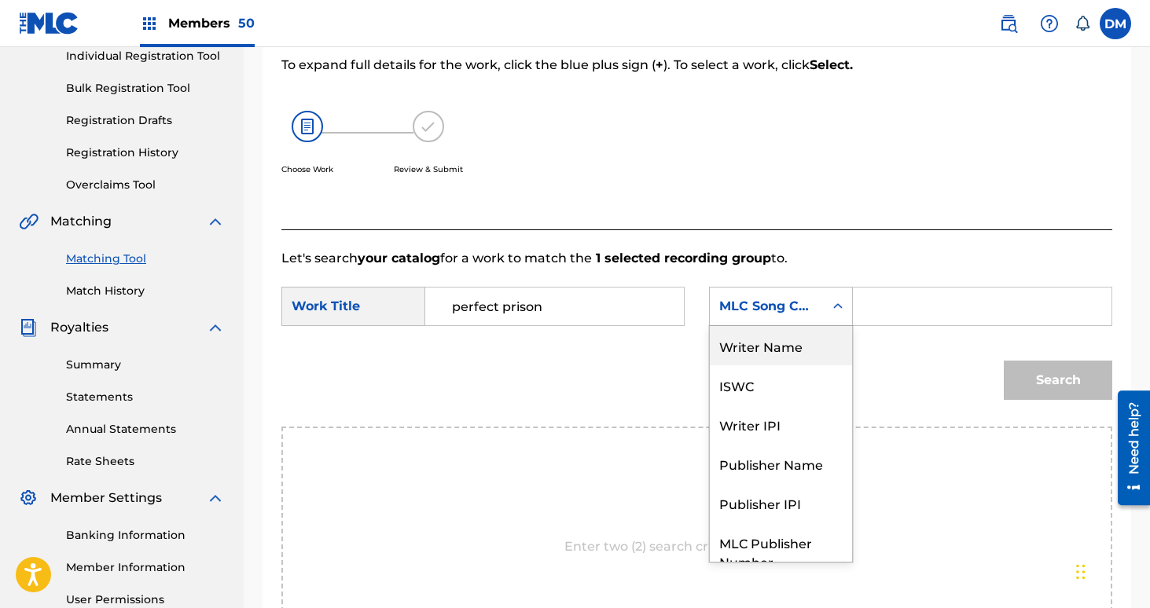
click at [784, 356] on div "Writer Name" at bounding box center [781, 345] width 142 height 39
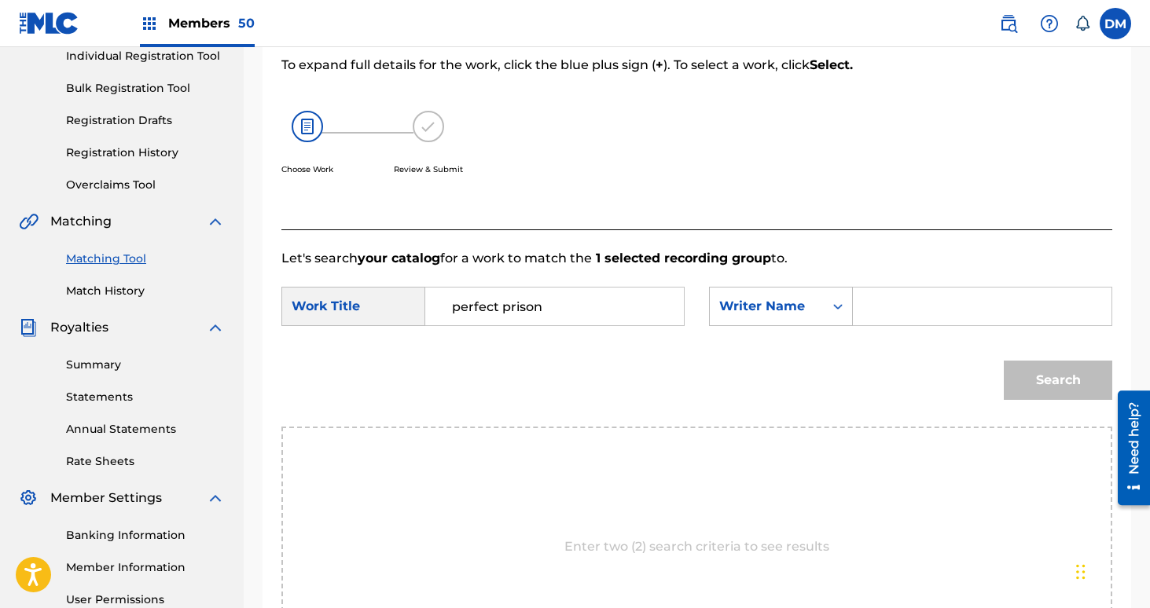
click at [889, 318] on input "Search Form" at bounding box center [982, 307] width 232 height 38
type input "[PERSON_NAME]"
click at [1004, 361] on button "Search" at bounding box center [1058, 380] width 108 height 39
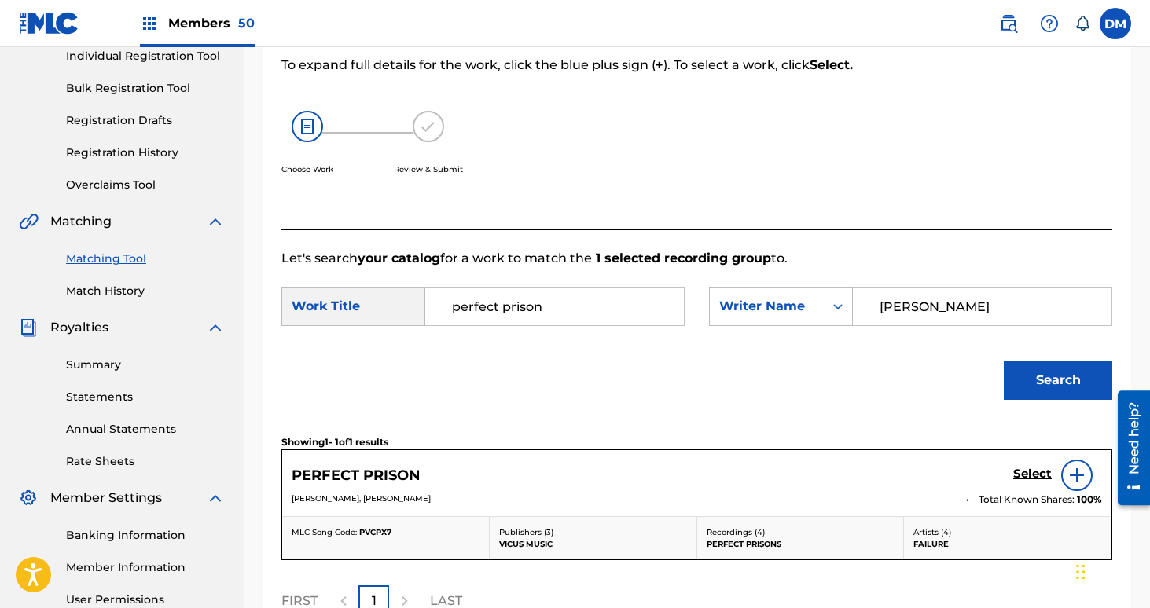
click at [1031, 474] on h5 "Select" at bounding box center [1032, 474] width 39 height 15
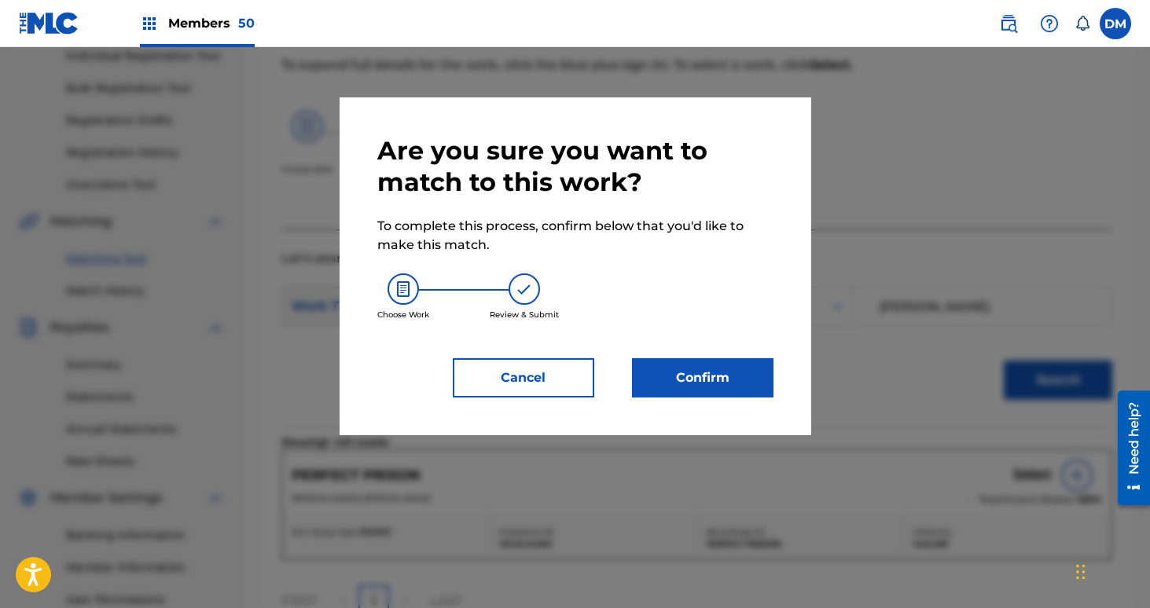
click at [705, 388] on button "Confirm" at bounding box center [702, 377] width 141 height 39
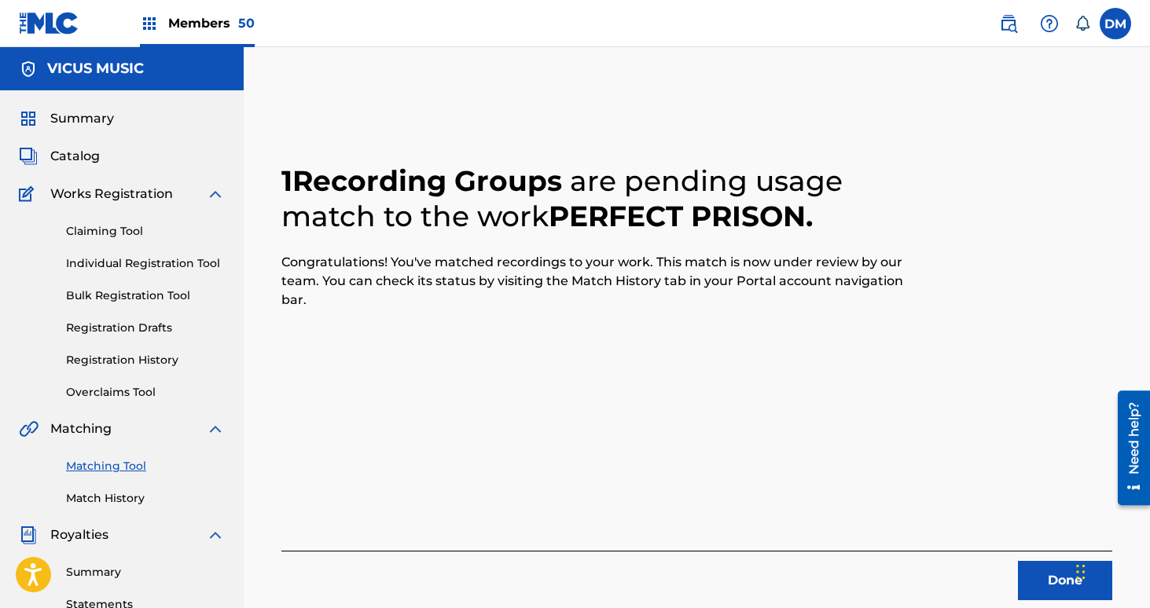
click at [1038, 579] on button "Done" at bounding box center [1065, 580] width 94 height 39
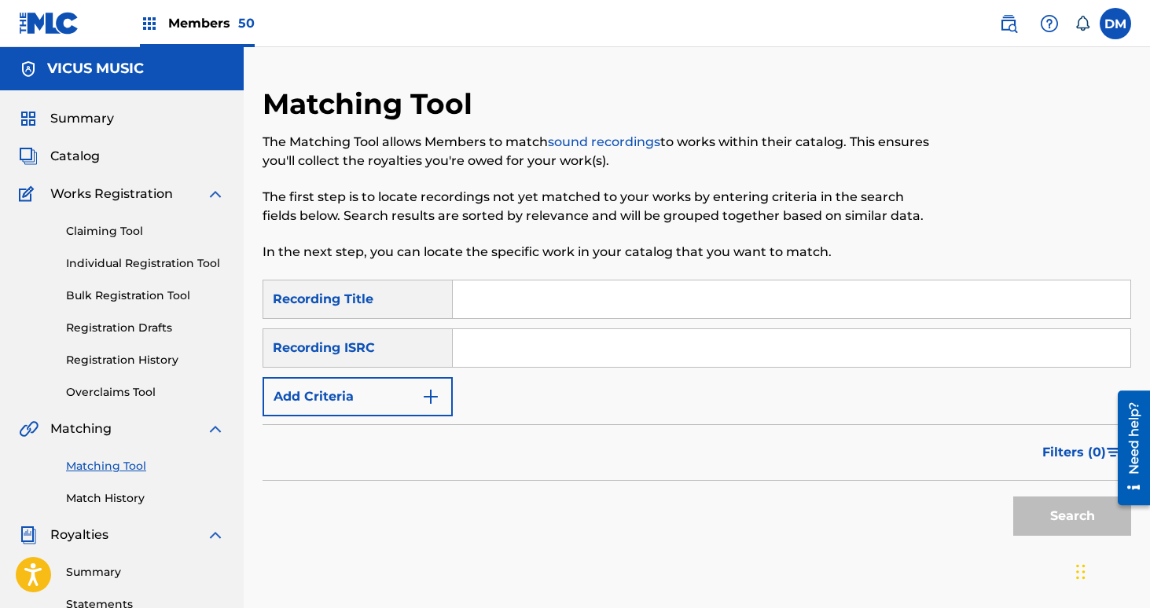
click at [211, 23] on span "Members 50" at bounding box center [211, 23] width 86 height 18
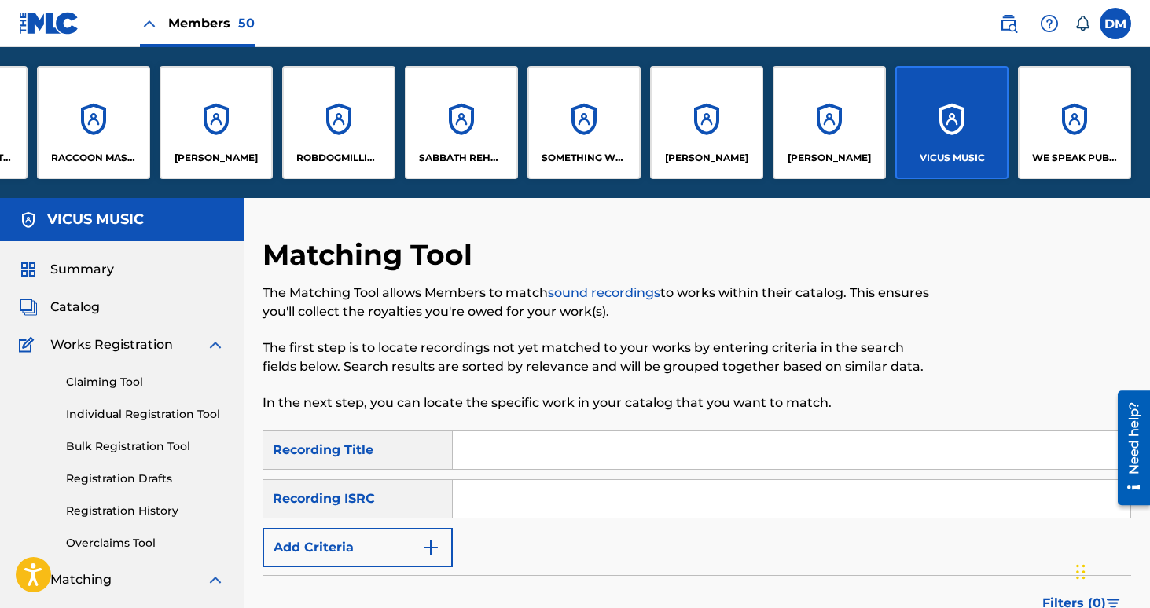
scroll to position [3, 0]
